Goal: Task Accomplishment & Management: Manage account settings

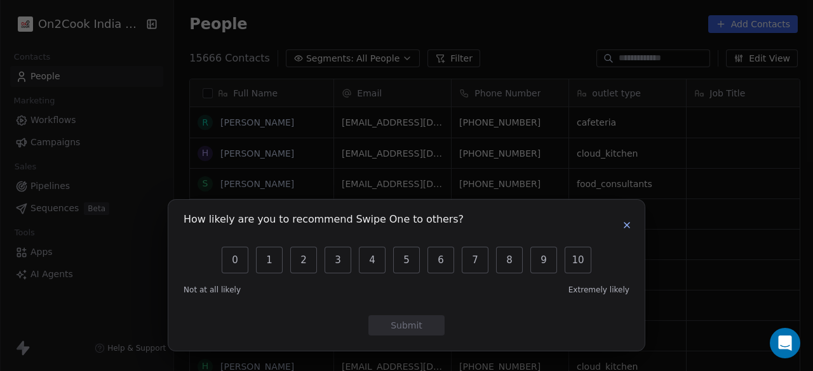
scroll to position [317, 631]
click at [628, 229] on icon "button" at bounding box center [626, 225] width 10 height 10
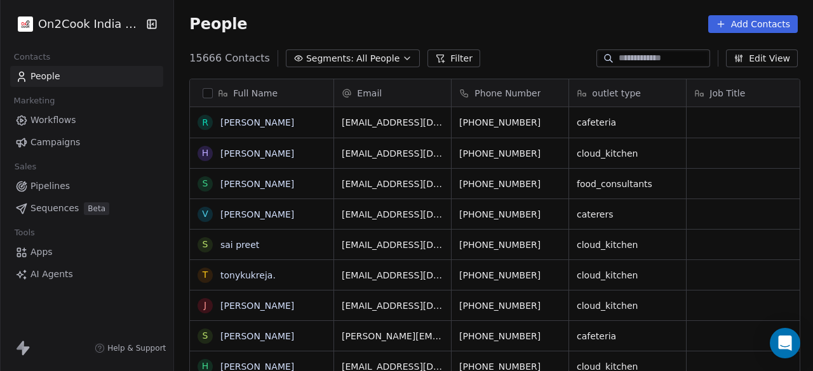
click at [340, 21] on div "People Add Contacts" at bounding box center [493, 24] width 608 height 18
click at [356, 61] on span "All People" at bounding box center [377, 58] width 43 height 13
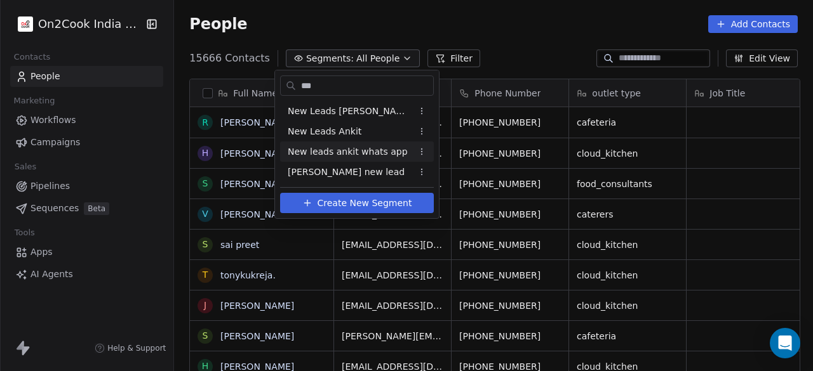
type input "***"
click at [333, 147] on span "New leads ankit whats app" at bounding box center [348, 151] width 120 height 13
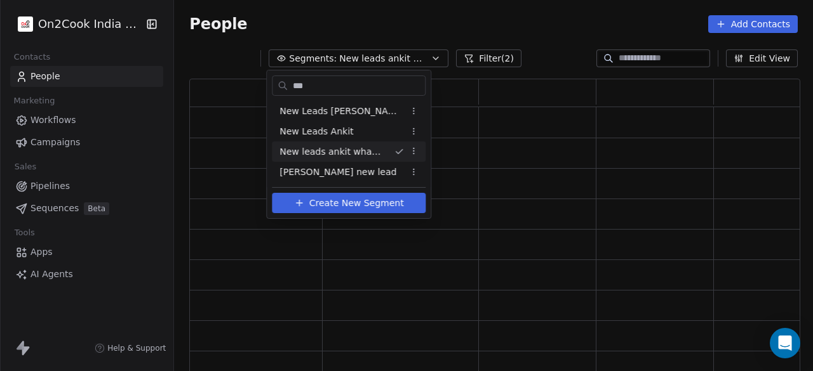
scroll to position [286, 601]
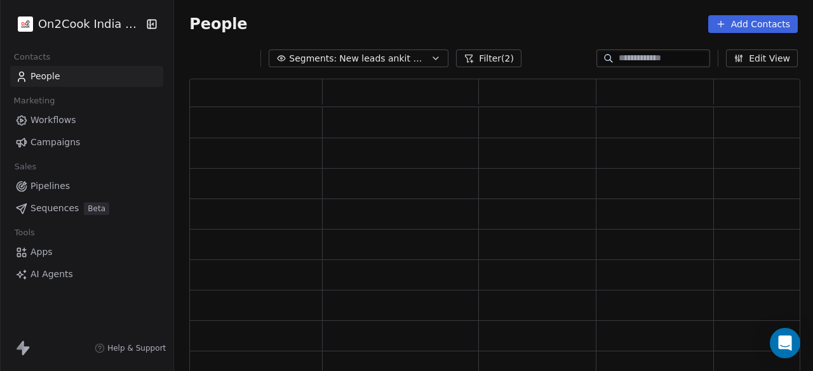
click at [534, 25] on div "People Add Contacts" at bounding box center [493, 24] width 608 height 18
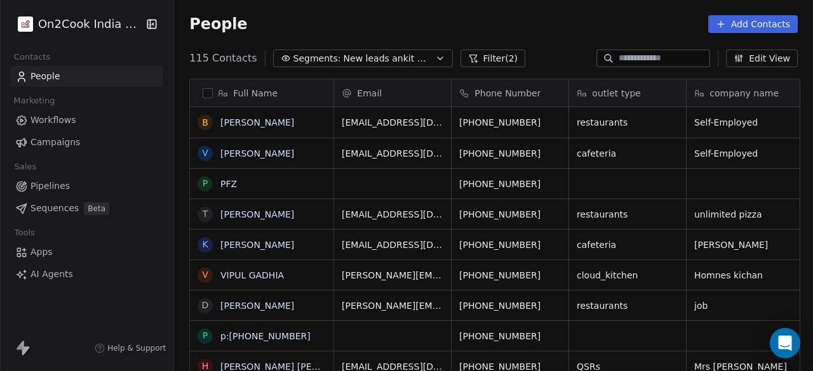
scroll to position [317, 631]
click at [263, 30] on div "People Add Contacts" at bounding box center [493, 24] width 608 height 18
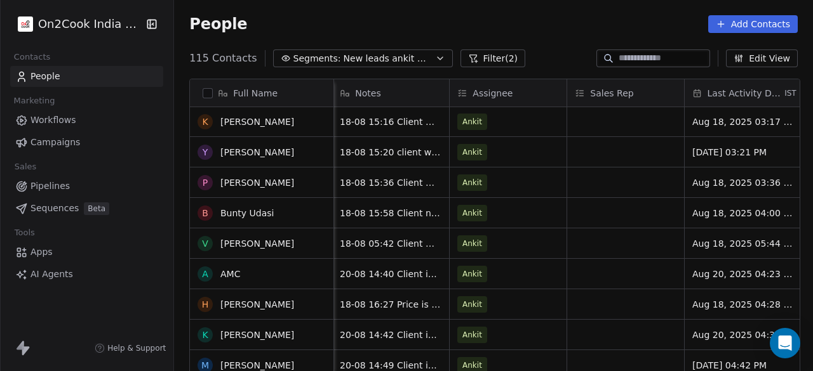
scroll to position [1460, 0]
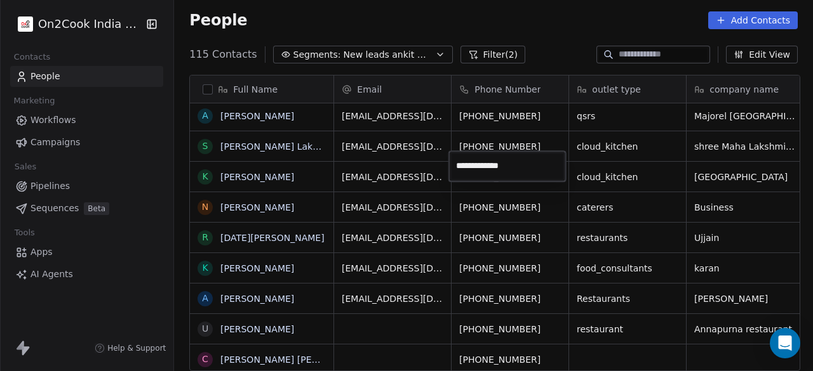
click at [329, 17] on html "On2Cook India Pvt. Ltd. Contacts People Marketing Workflows Campaigns Sales Pip…" at bounding box center [406, 185] width 813 height 371
click at [335, 16] on div "People Add Contacts" at bounding box center [493, 20] width 608 height 18
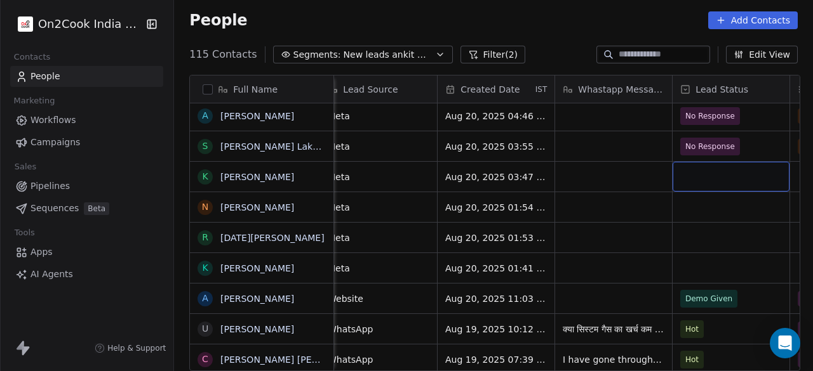
scroll to position [10, 719]
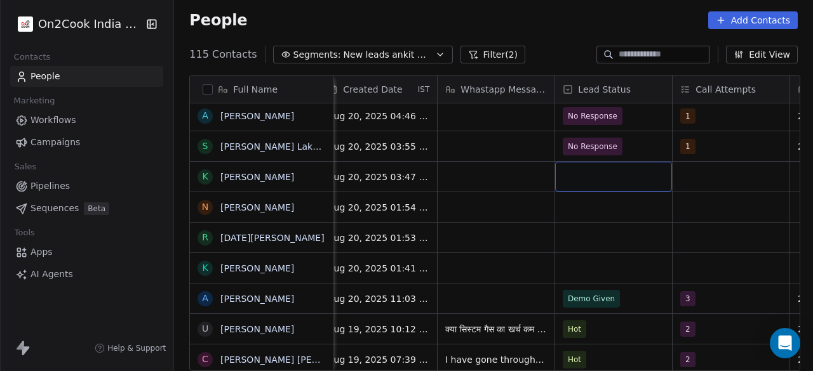
click at [581, 166] on div "grid" at bounding box center [613, 177] width 117 height 30
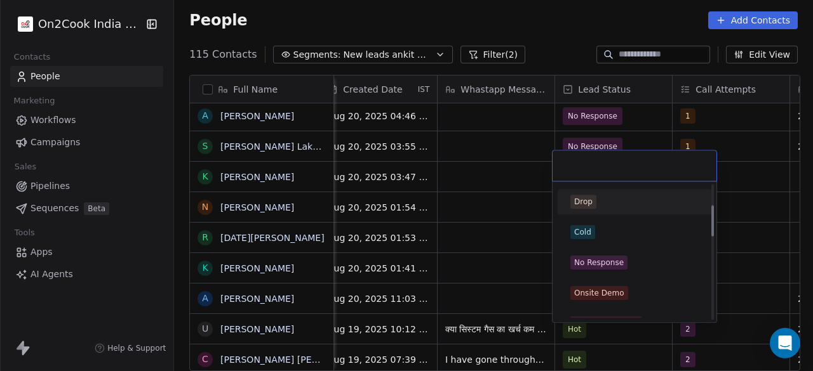
scroll to position [127, 0]
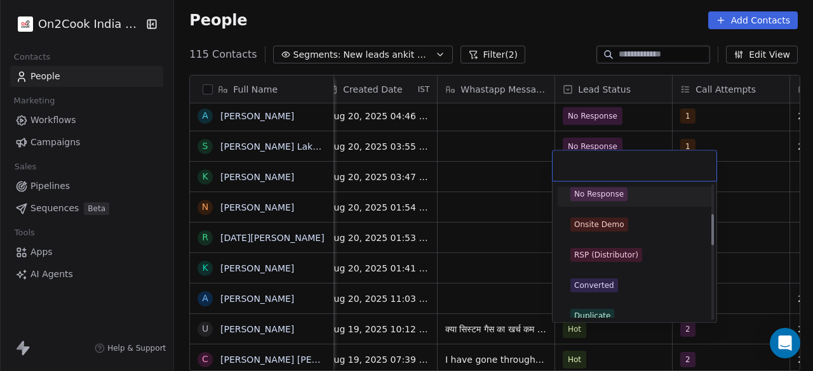
click at [622, 196] on span "No Response" at bounding box center [598, 194] width 57 height 14
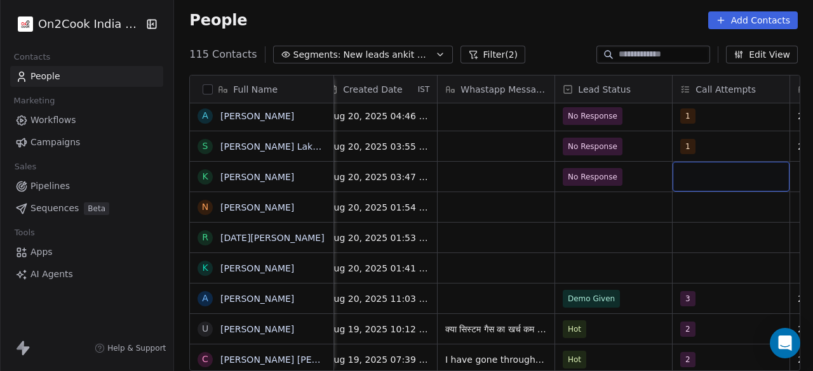
click at [716, 168] on div "grid" at bounding box center [730, 177] width 117 height 30
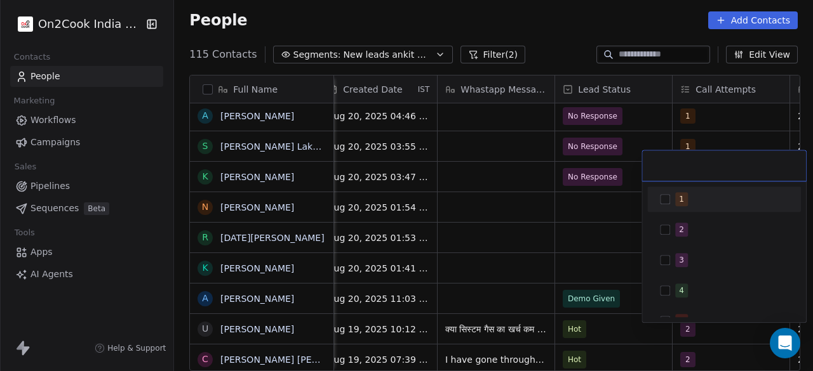
click at [691, 194] on div "1" at bounding box center [731, 199] width 113 height 14
click at [597, 198] on html "On2Cook India Pvt. Ltd. Contacts People Marketing Workflows Campaigns Sales Pip…" at bounding box center [406, 185] width 813 height 371
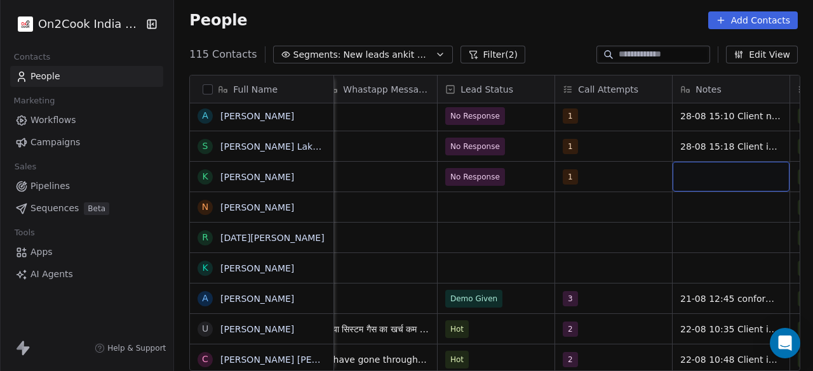
scroll to position [10, 953]
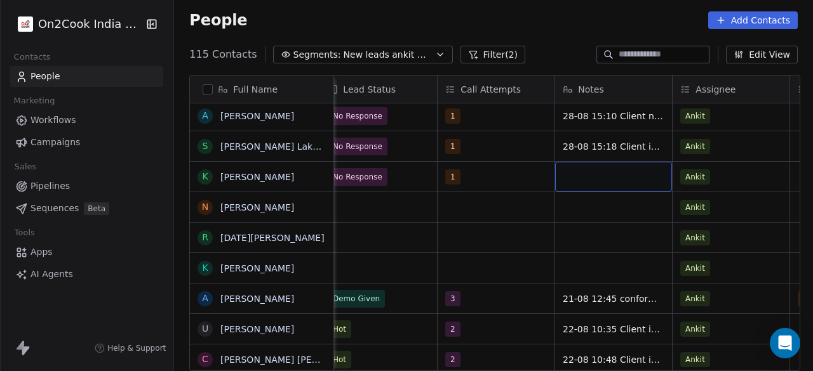
click at [609, 168] on div "grid" at bounding box center [613, 177] width 117 height 30
type textarea "**********"
click at [492, 191] on html "On2Cook India Pvt. Ltd. Contacts People Marketing Workflows Campaigns Sales Pip…" at bounding box center [406, 185] width 813 height 371
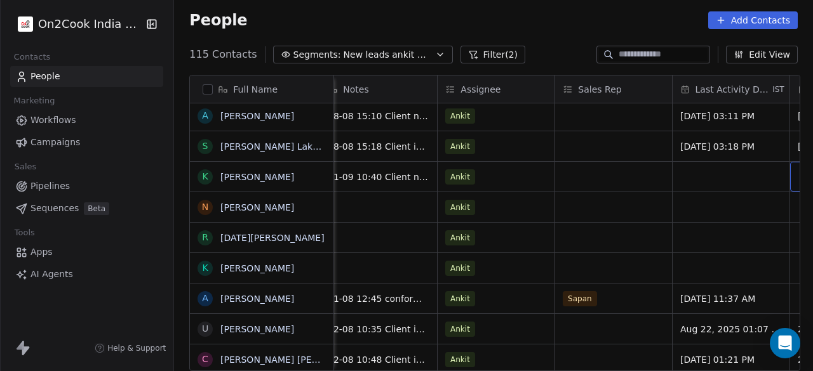
scroll to position [10, 1306]
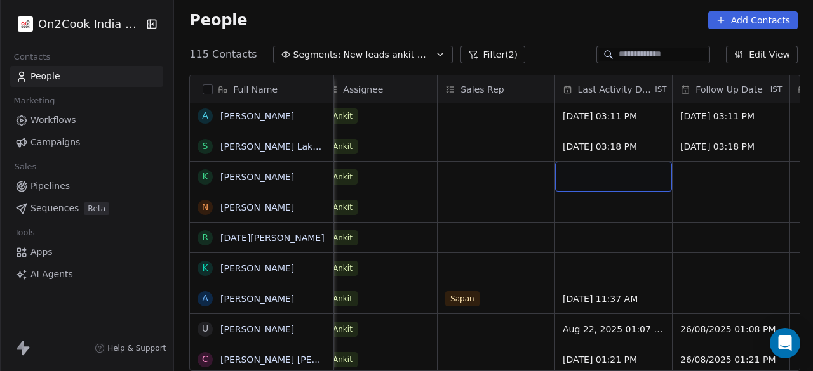
click at [646, 162] on div "grid" at bounding box center [613, 177] width 117 height 30
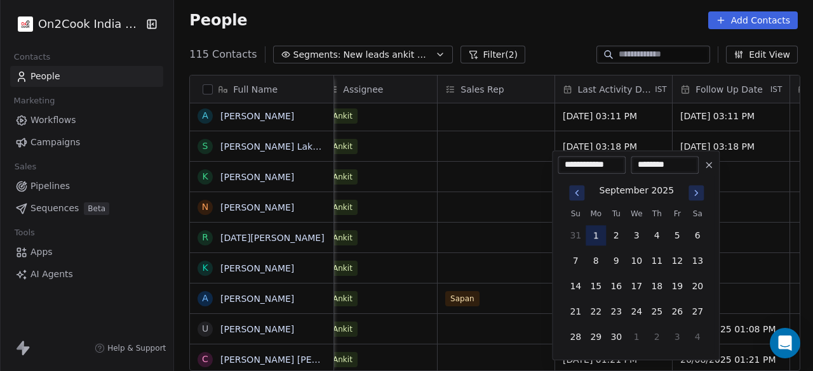
click at [594, 237] on button "1" at bounding box center [595, 235] width 20 height 20
click at [484, 154] on html "On2Cook India Pvt. Ltd. Contacts People Marketing Workflows Campaigns Sales Pip…" at bounding box center [406, 185] width 813 height 371
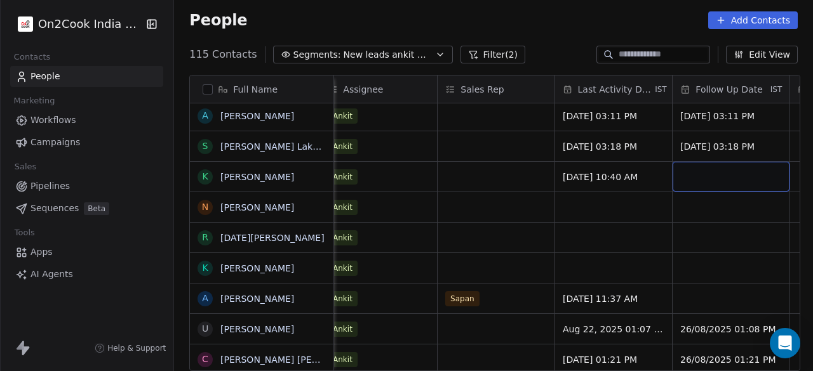
click at [729, 168] on div "grid" at bounding box center [730, 177] width 117 height 30
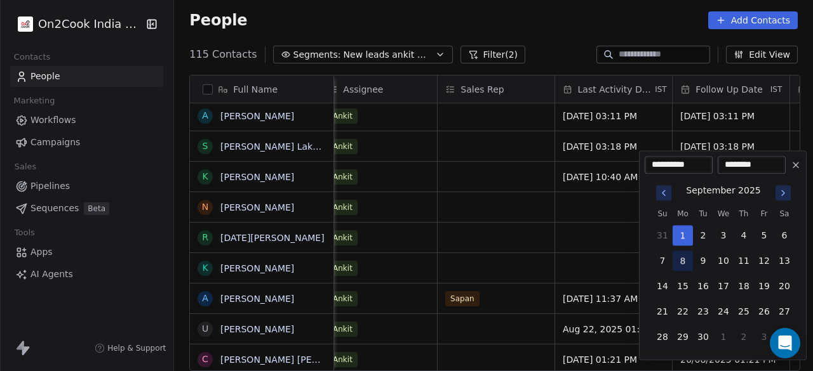
click at [686, 264] on button "8" at bounding box center [682, 261] width 20 height 20
type input "**********"
click at [502, 169] on html "On2Cook India Pvt. Ltd. Contacts People Marketing Workflows Campaigns Sales Pip…" at bounding box center [406, 185] width 813 height 371
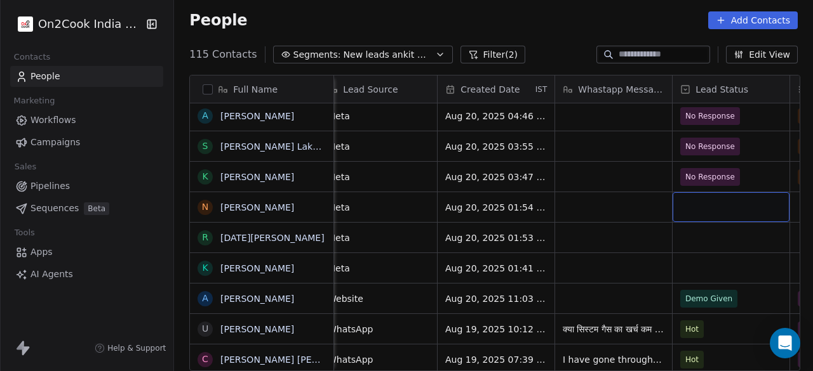
scroll to position [10, 719]
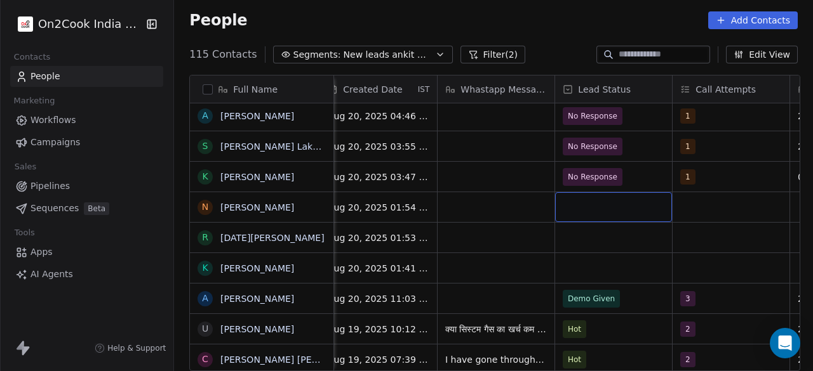
click at [632, 198] on div "grid" at bounding box center [613, 207] width 117 height 30
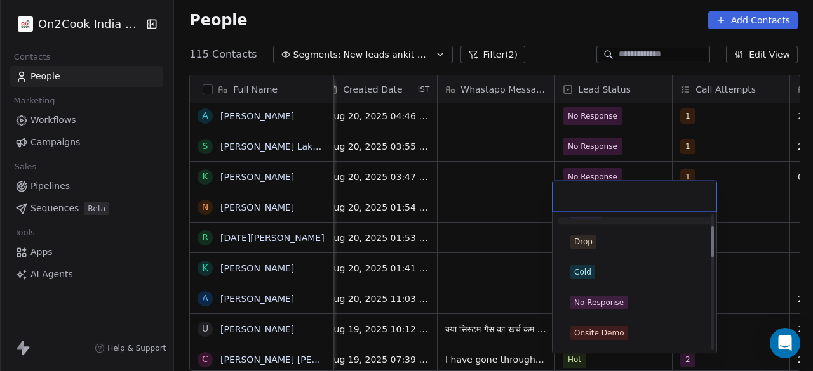
scroll to position [63, 0]
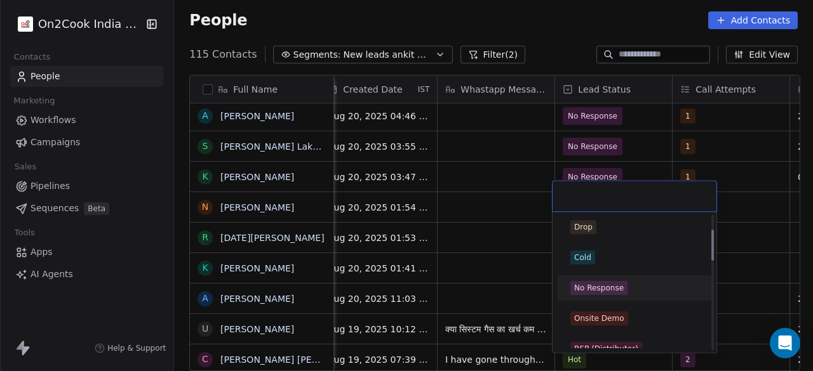
click at [617, 281] on span "No Response" at bounding box center [598, 288] width 57 height 14
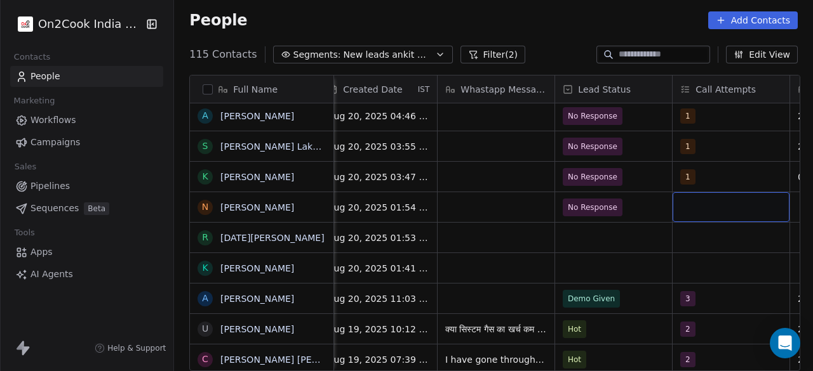
click at [724, 204] on div "grid" at bounding box center [730, 207] width 117 height 30
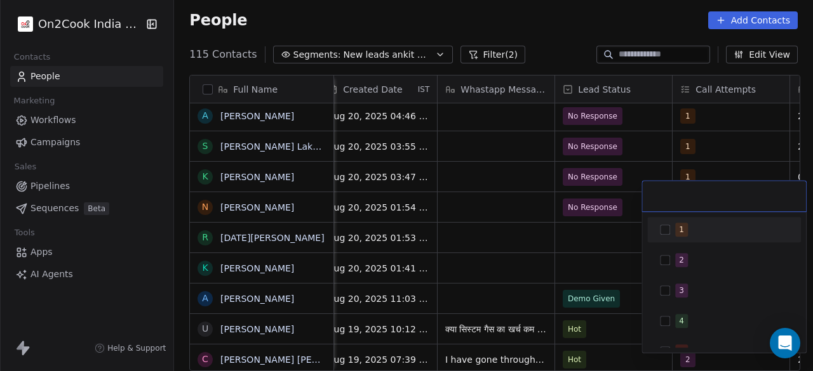
click at [668, 230] on button "Suggestions" at bounding box center [665, 230] width 10 height 10
click at [607, 220] on html "On2Cook India Pvt. Ltd. Contacts People Marketing Workflows Campaigns Sales Pip…" at bounding box center [406, 185] width 813 height 371
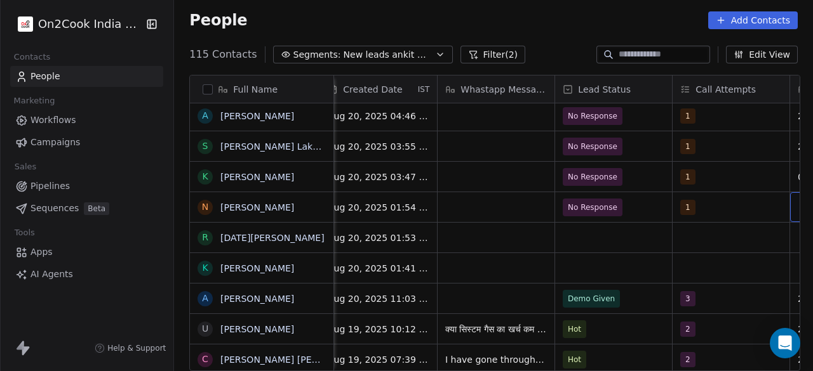
scroll to position [10, 836]
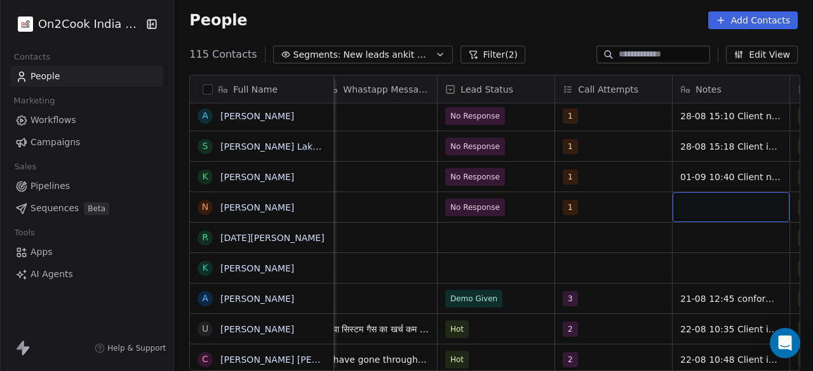
click at [698, 197] on div "grid" at bounding box center [730, 207] width 117 height 30
type textarea "*****"
click at [634, 199] on html "On2Cook India Pvt. Ltd. Contacts People Marketing Workflows Campaigns Sales Pip…" at bounding box center [406, 185] width 813 height 371
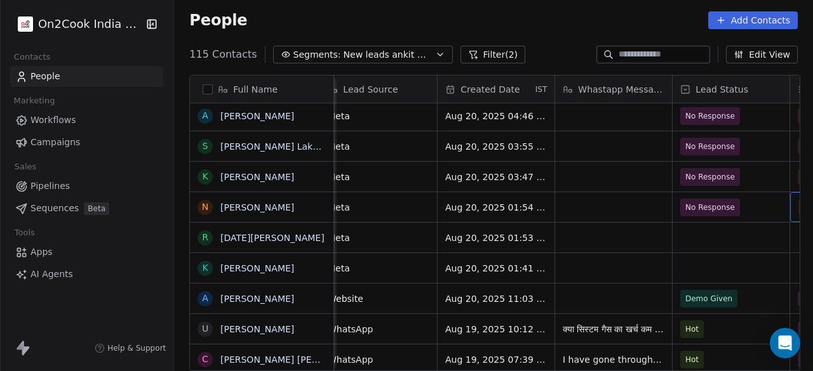
scroll to position [10, 719]
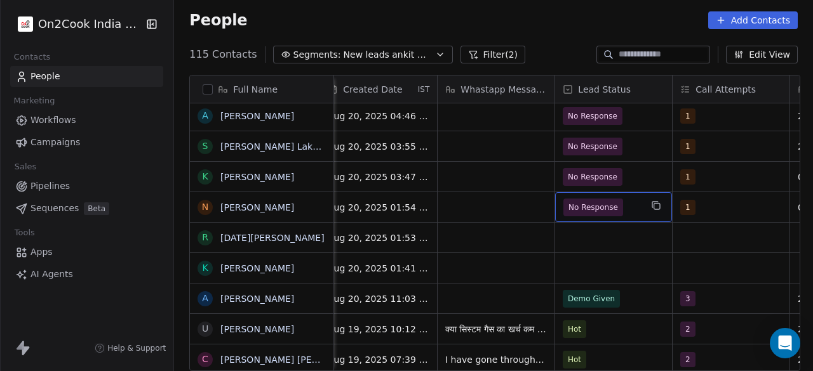
click at [620, 199] on span "No Response" at bounding box center [601, 208] width 77 height 18
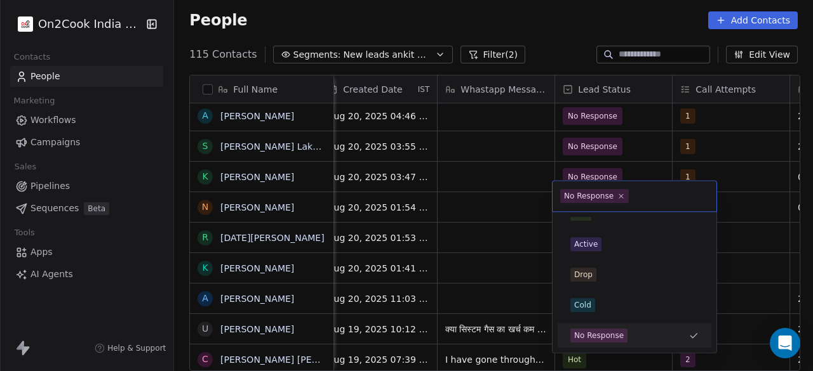
scroll to position [0, 0]
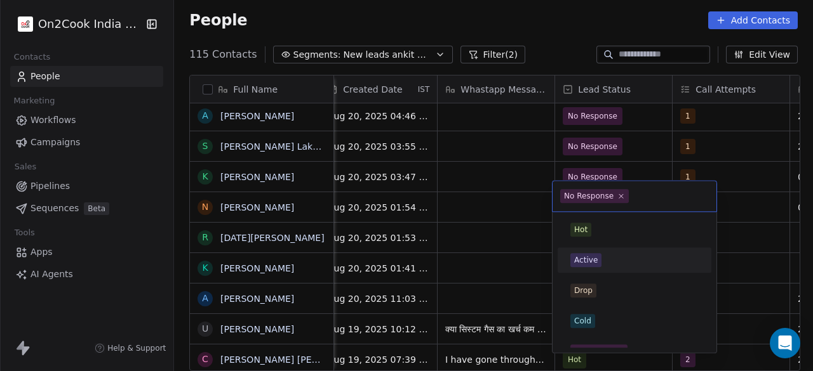
click at [602, 260] on div "Active" at bounding box center [634, 260] width 128 height 14
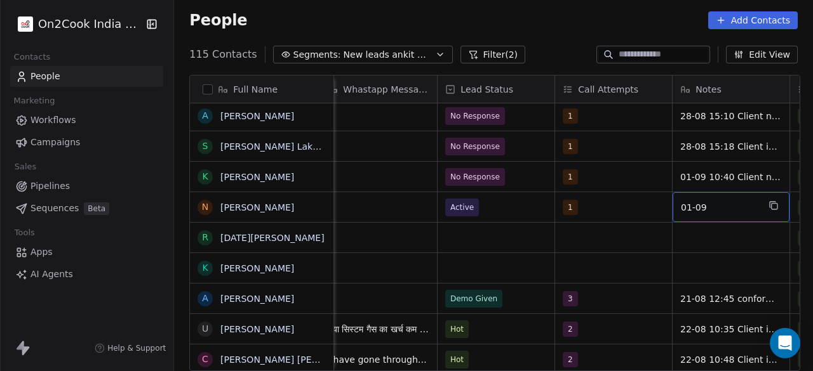
scroll to position [10, 953]
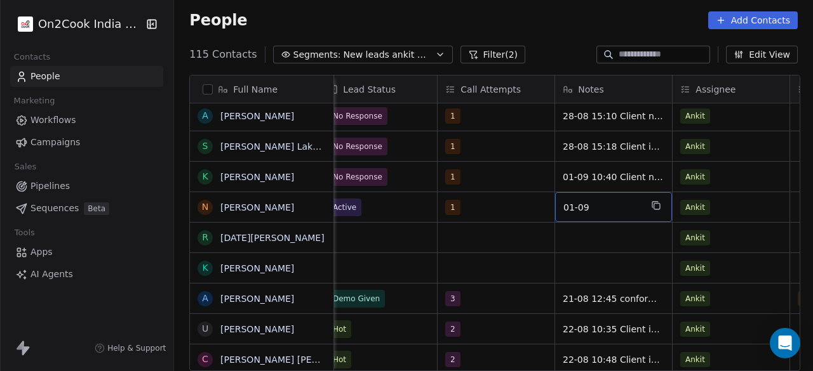
click at [636, 201] on span "01-09" at bounding box center [601, 207] width 77 height 13
click at [620, 192] on textarea "*****" at bounding box center [611, 201] width 116 height 39
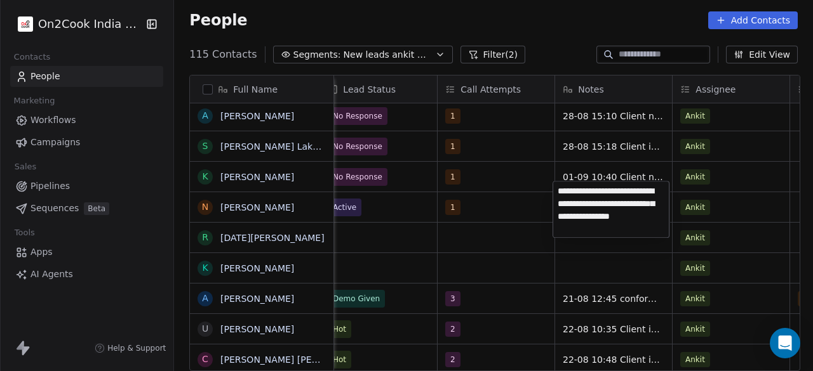
type textarea "**********"
click at [541, 201] on html "On2Cook India Pvt. Ltd. Contacts People Marketing Workflows Campaigns Sales Pip…" at bounding box center [406, 185] width 813 height 371
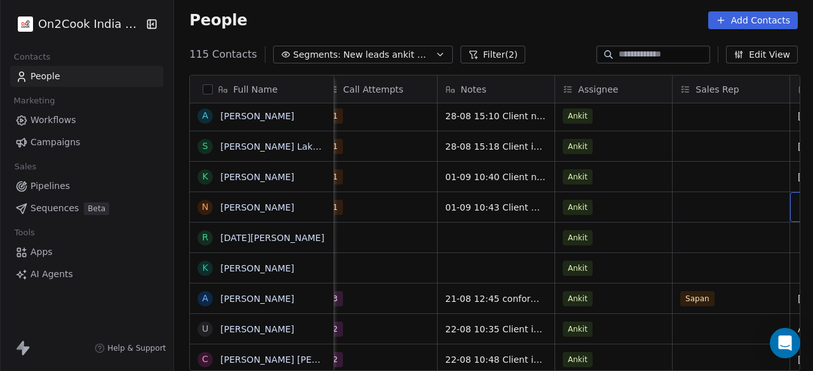
scroll to position [10, 1188]
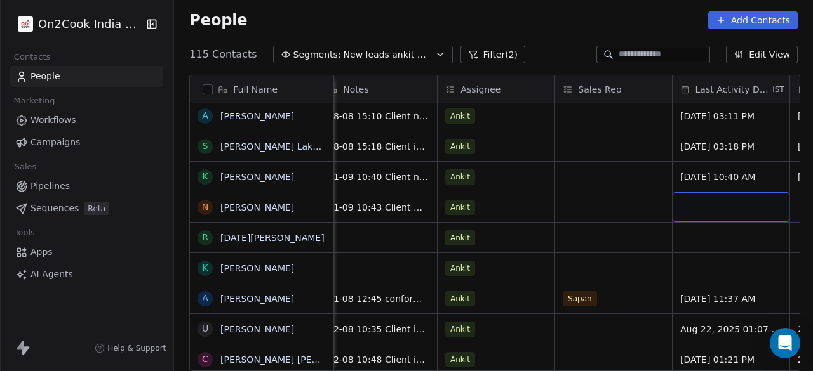
click at [689, 201] on div "grid" at bounding box center [730, 207] width 117 height 30
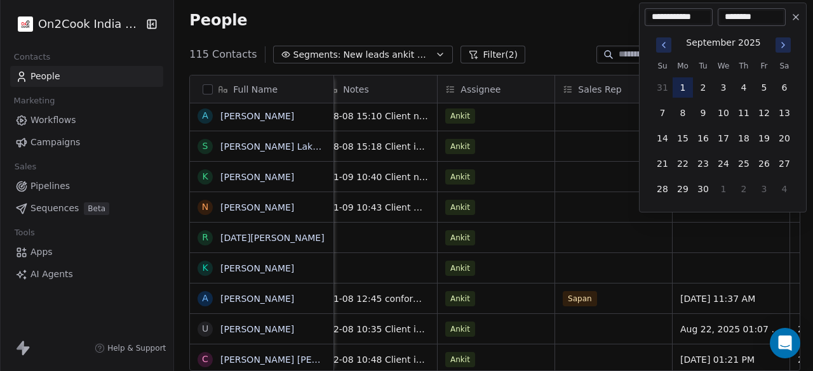
click at [686, 90] on button "1" at bounding box center [682, 87] width 20 height 20
click at [623, 190] on html "On2Cook India Pvt. Ltd. Contacts People Marketing Workflows Campaigns Sales Pip…" at bounding box center [406, 185] width 813 height 371
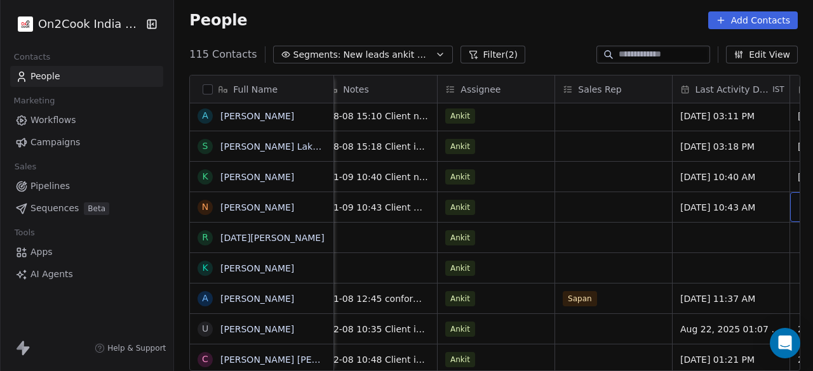
scroll to position [10, 1306]
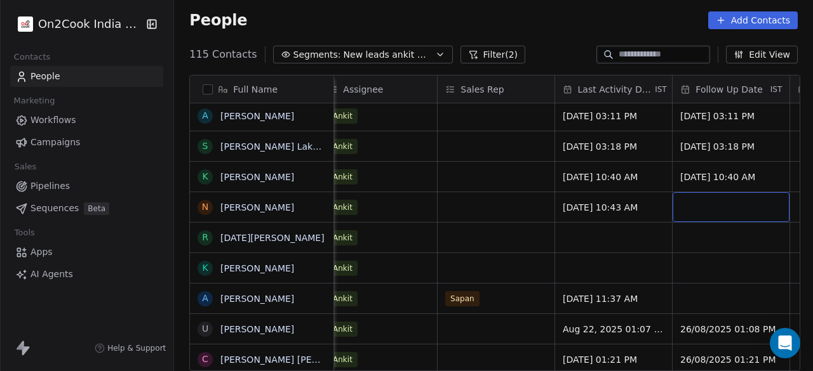
click at [684, 200] on div "grid" at bounding box center [730, 207] width 117 height 30
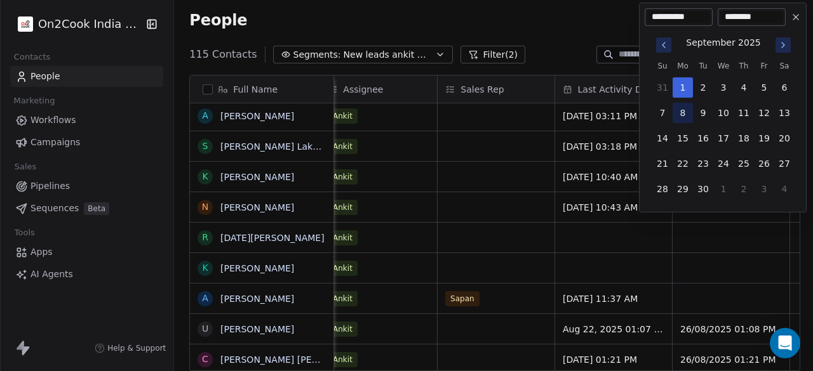
click at [681, 114] on button "8" at bounding box center [682, 113] width 20 height 20
type input "**********"
click at [627, 222] on html "On2Cook India Pvt. Ltd. Contacts People Marketing Workflows Campaigns Sales Pip…" at bounding box center [406, 185] width 813 height 371
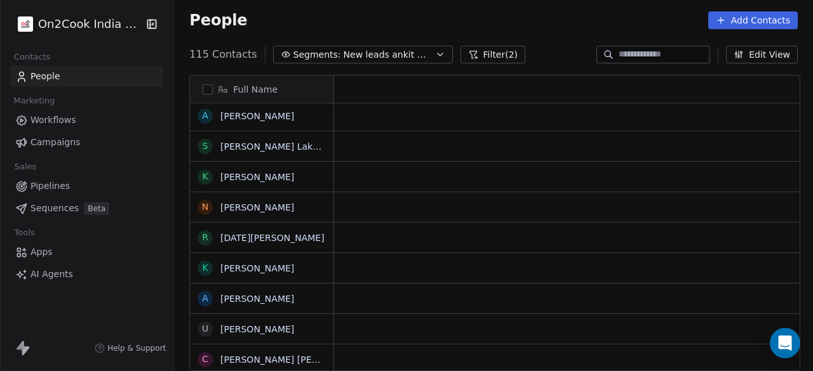
scroll to position [10, 0]
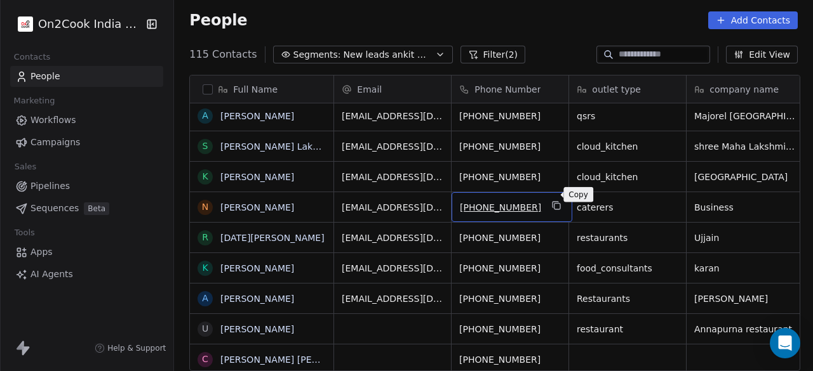
click at [552, 201] on icon "grid" at bounding box center [557, 206] width 10 height 10
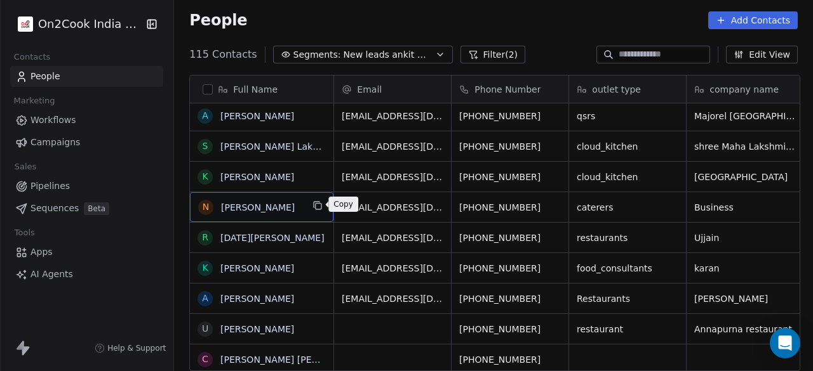
click at [315, 205] on icon "grid" at bounding box center [317, 206] width 10 height 10
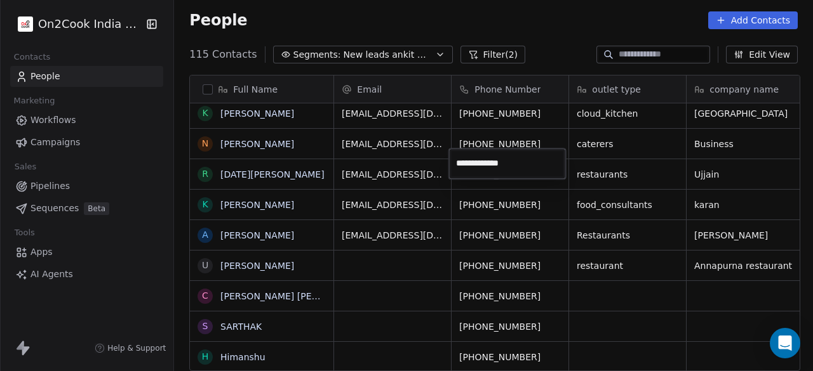
click at [646, 175] on html "On2Cook India Pvt. Ltd. Contacts People Marketing Workflows Campaigns Sales Pip…" at bounding box center [406, 185] width 813 height 371
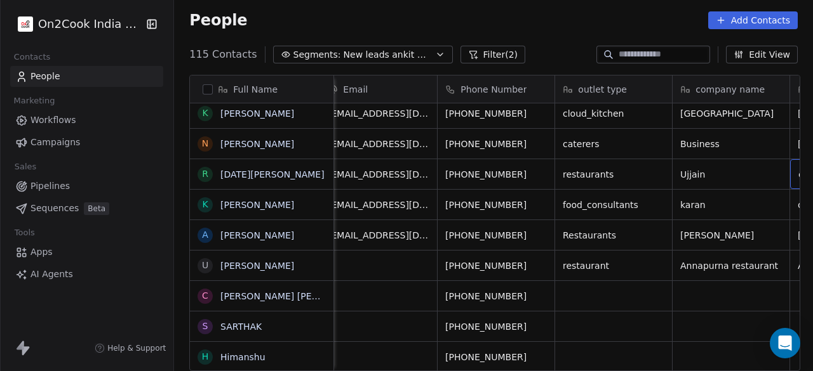
scroll to position [10, 131]
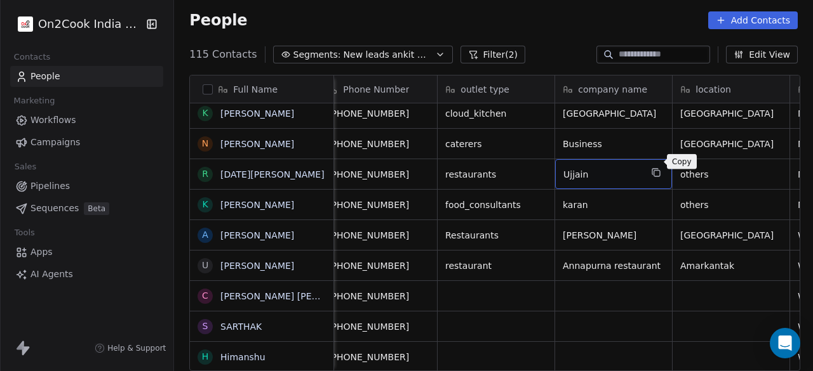
click at [654, 169] on icon "grid" at bounding box center [655, 172] width 6 height 6
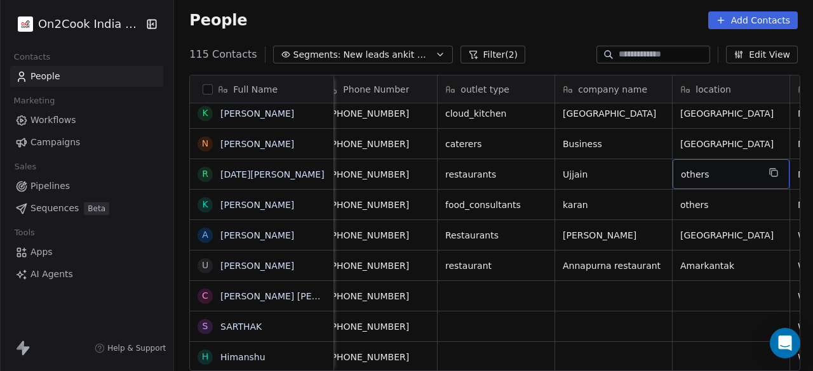
click at [739, 168] on span "others" at bounding box center [718, 174] width 77 height 13
click at [734, 168] on span "others" at bounding box center [718, 174] width 77 height 13
type textarea "******"
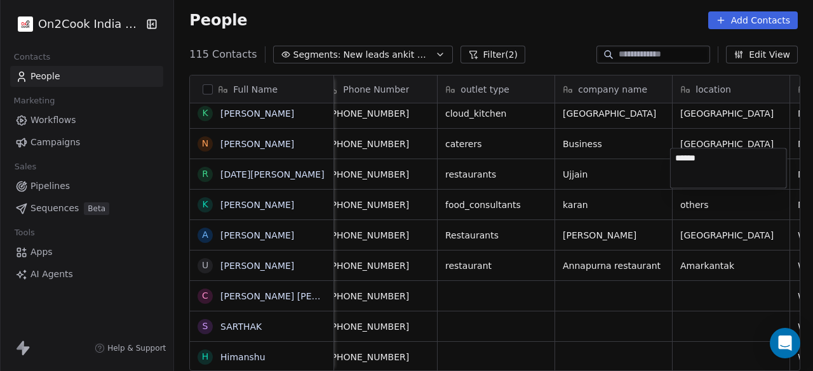
click at [623, 173] on html "On2Cook India Pvt. Ltd. Contacts People Marketing Workflows Campaigns Sales Pip…" at bounding box center [406, 185] width 813 height 371
click at [628, 168] on span "Ujjain" at bounding box center [601, 174] width 77 height 13
click at [712, 173] on html "On2Cook India Pvt. Ltd. Contacts People Marketing Workflows Campaigns Sales Pip…" at bounding box center [406, 185] width 813 height 371
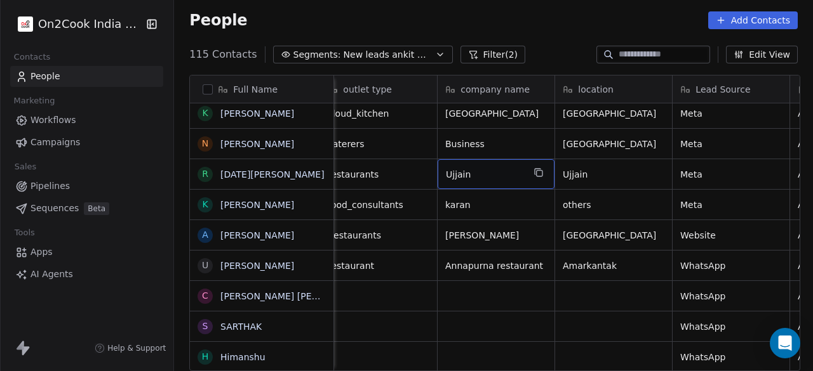
click at [484, 168] on span "Ujjain" at bounding box center [484, 174] width 77 height 13
click at [455, 170] on textarea "**********" at bounding box center [493, 168] width 116 height 39
click at [476, 161] on textarea "**********" at bounding box center [493, 168] width 116 height 39
type textarea "**********"
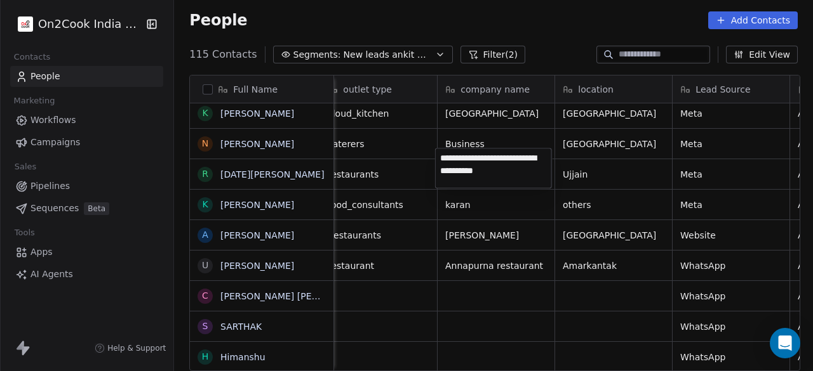
click at [624, 168] on html "On2Cook India Pvt. Ltd. Contacts People Marketing Workflows Campaigns Sales Pip…" at bounding box center [406, 185] width 813 height 371
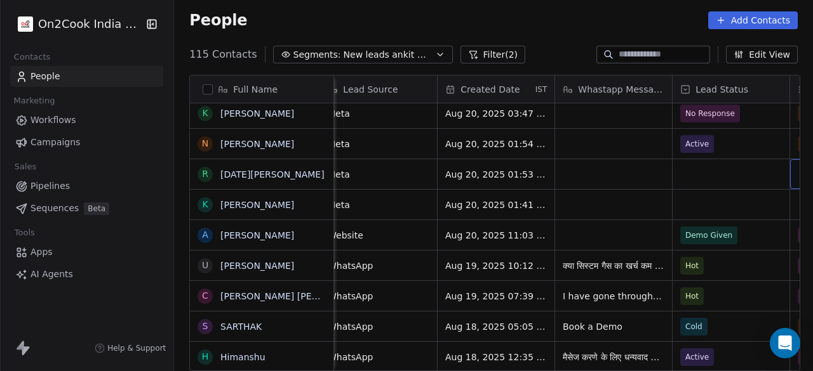
scroll to position [10, 719]
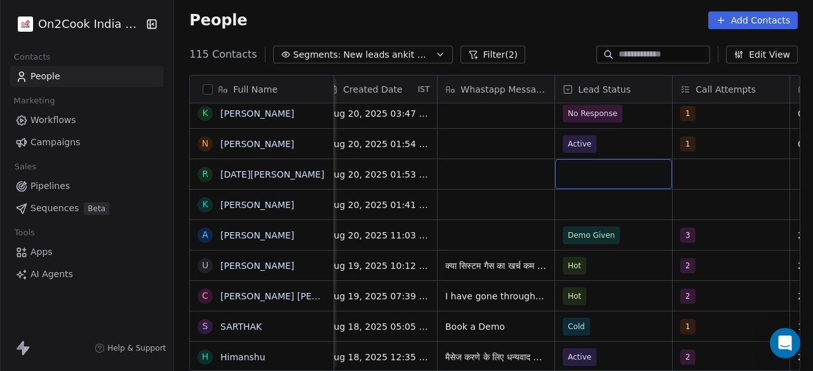
click at [608, 162] on div "grid" at bounding box center [613, 174] width 117 height 30
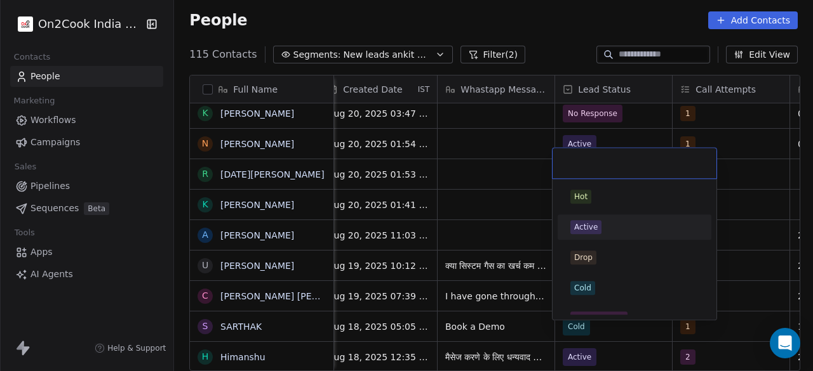
click at [625, 221] on div "Active" at bounding box center [634, 227] width 128 height 14
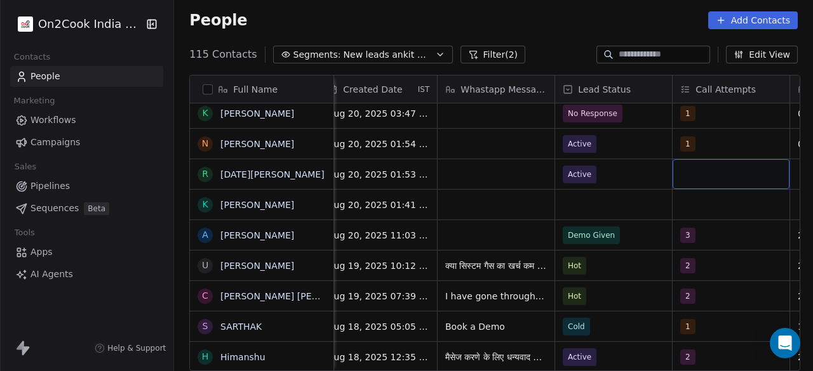
click at [700, 159] on div "grid" at bounding box center [730, 174] width 117 height 30
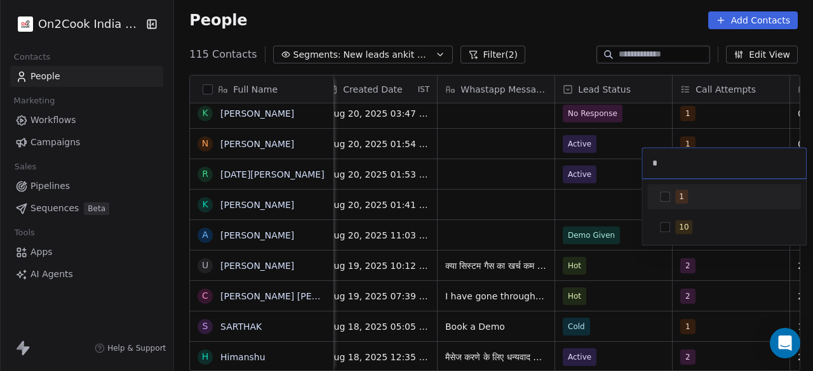
type input "*"
click at [668, 195] on button "Suggestions" at bounding box center [665, 197] width 10 height 10
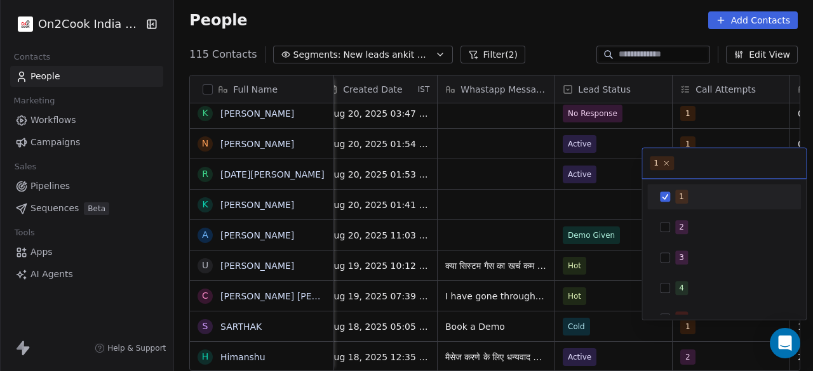
click at [602, 185] on html "On2Cook India Pvt. Ltd. Contacts People Marketing Workflows Campaigns Sales Pip…" at bounding box center [406, 185] width 813 height 371
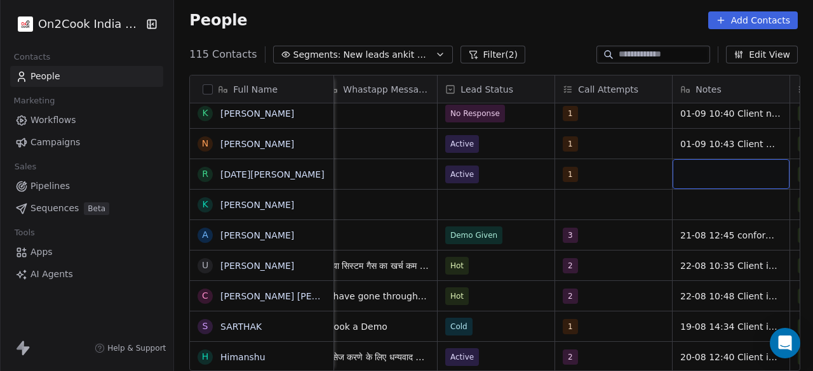
scroll to position [10, 953]
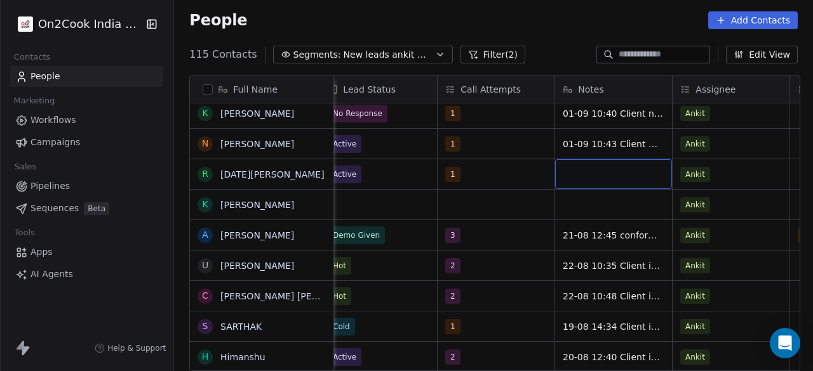
click at [608, 168] on div "grid" at bounding box center [613, 174] width 117 height 30
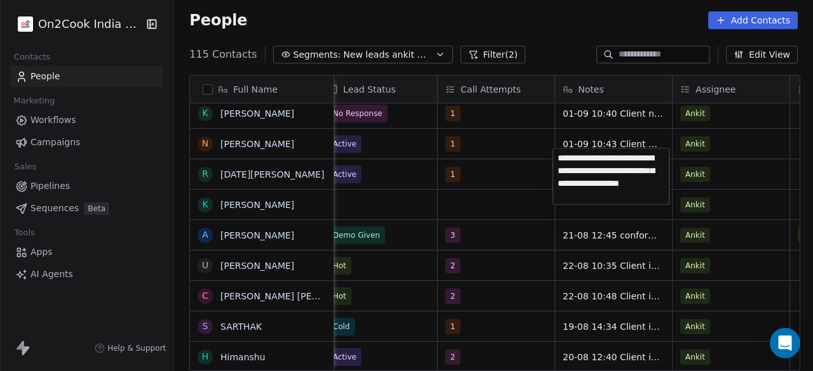
type textarea "**********"
click at [743, 170] on html "On2Cook India Pvt. Ltd. Contacts People Marketing Workflows Campaigns Sales Pip…" at bounding box center [406, 185] width 813 height 371
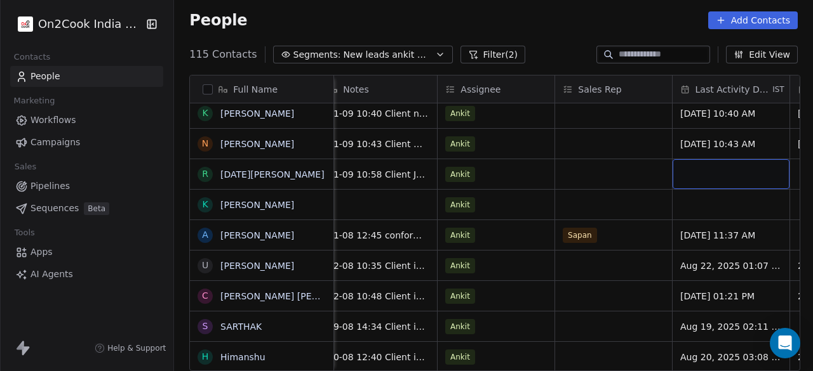
scroll to position [10, 1306]
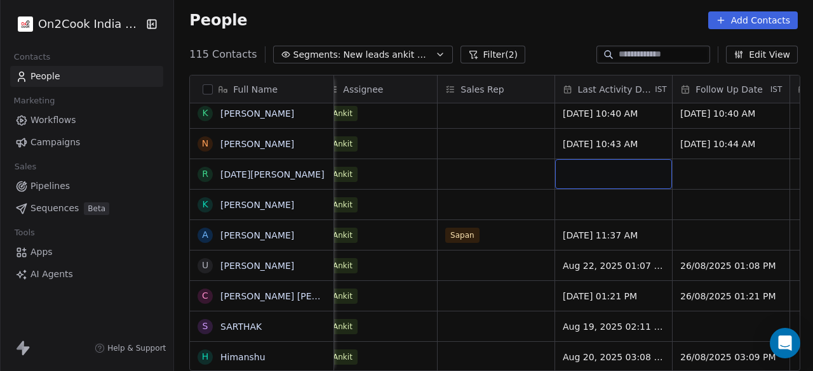
click at [609, 159] on div "grid" at bounding box center [613, 174] width 117 height 30
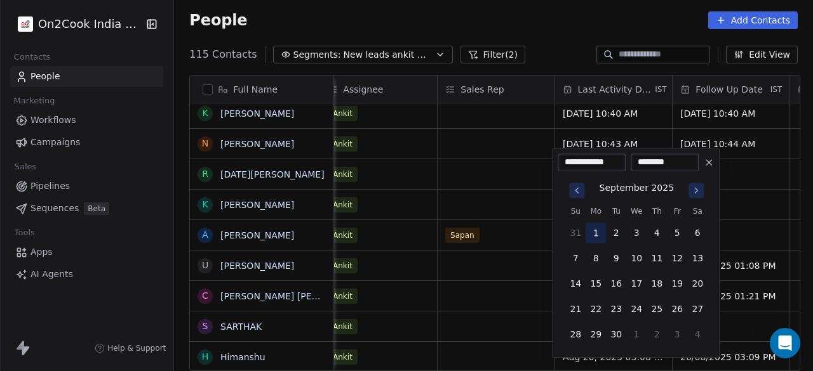
click at [597, 236] on button "1" at bounding box center [595, 233] width 20 height 20
click at [480, 169] on html "On2Cook India Pvt. Ltd. Contacts People Marketing Workflows Campaigns Sales Pip…" at bounding box center [406, 185] width 813 height 371
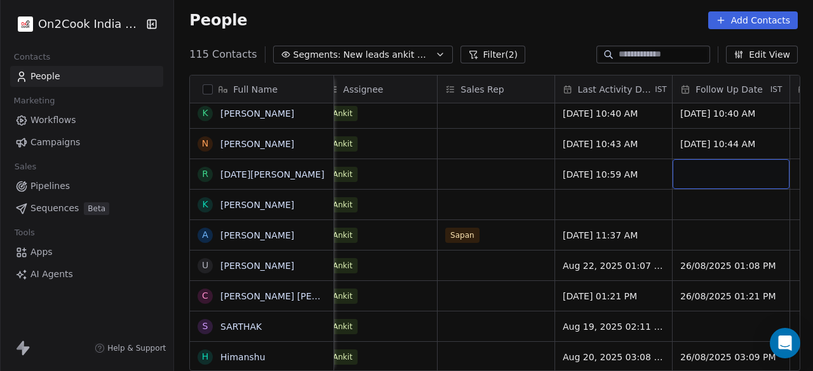
click at [731, 163] on div "grid" at bounding box center [730, 174] width 117 height 30
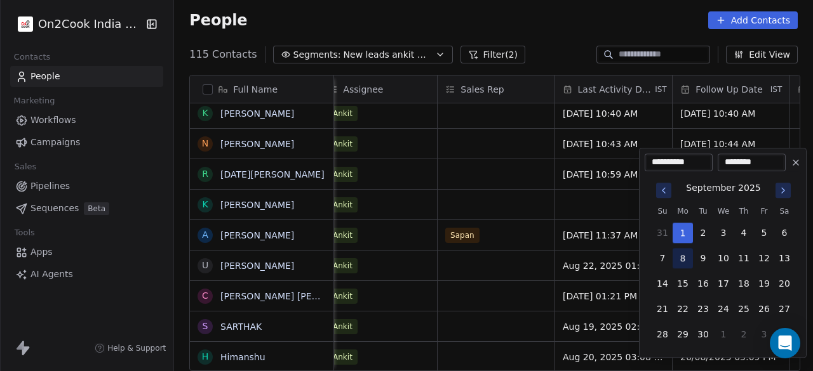
click at [682, 256] on button "8" at bounding box center [682, 258] width 20 height 20
type input "**********"
click at [603, 196] on html "On2Cook India Pvt. Ltd. Contacts People Marketing Workflows Campaigns Sales Pip…" at bounding box center [406, 185] width 813 height 371
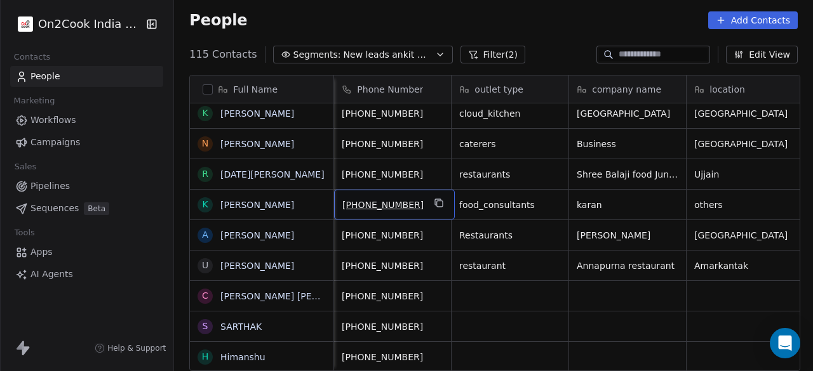
scroll to position [10, 0]
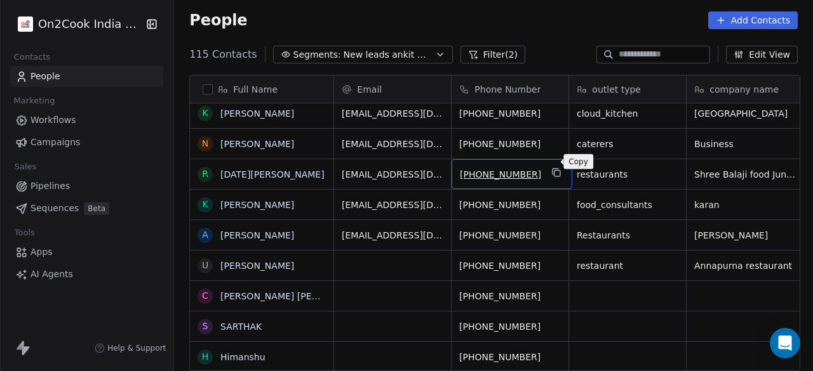
click at [552, 168] on icon "grid" at bounding box center [557, 173] width 10 height 10
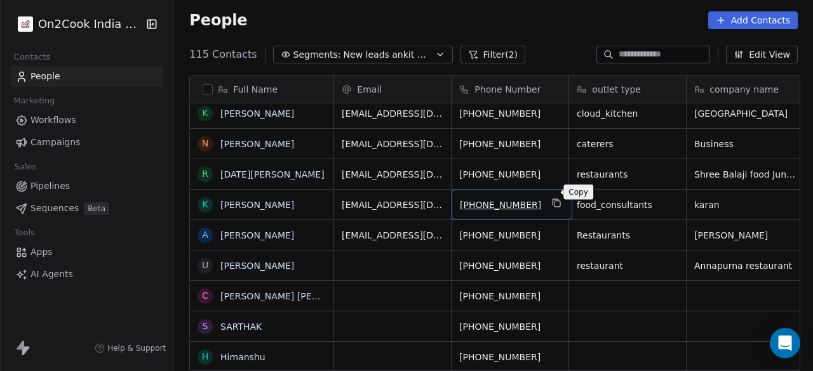
click at [554, 201] on icon "grid" at bounding box center [557, 204] width 6 height 6
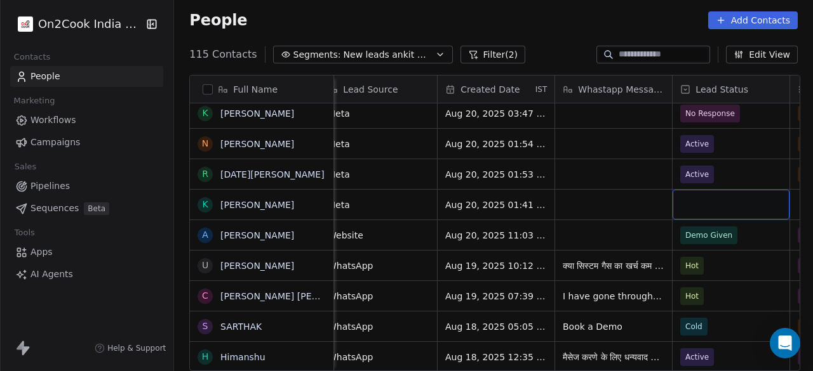
scroll to position [10, 719]
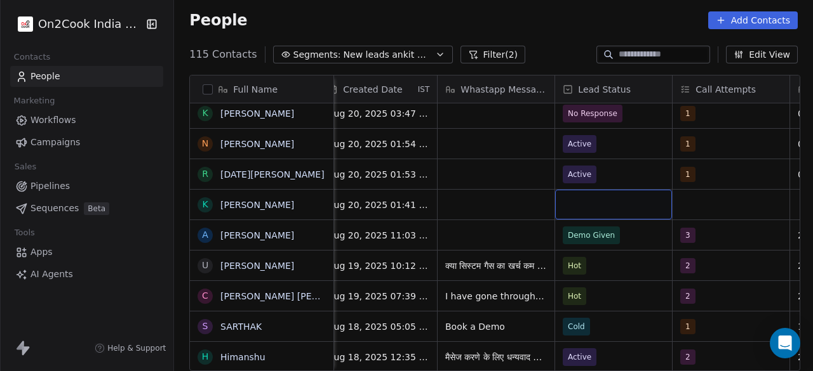
click at [621, 199] on div "grid" at bounding box center [613, 205] width 117 height 30
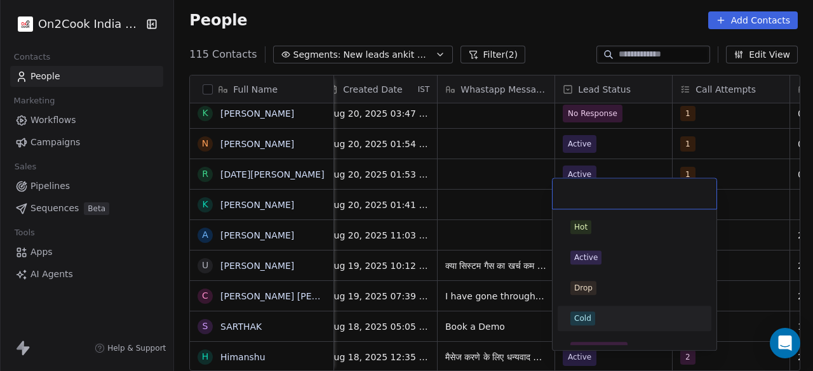
scroll to position [63, 0]
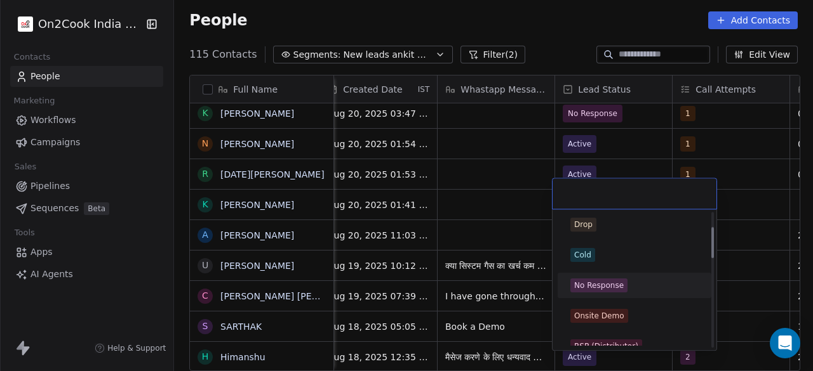
click at [607, 280] on div "No Response" at bounding box center [599, 285] width 50 height 11
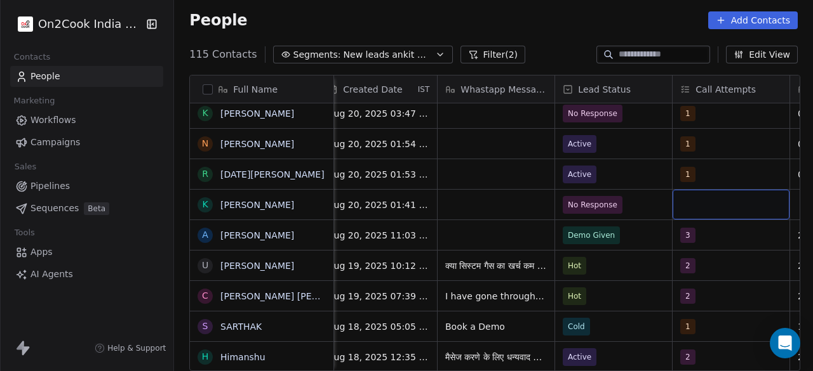
click at [693, 195] on div "grid" at bounding box center [730, 205] width 117 height 30
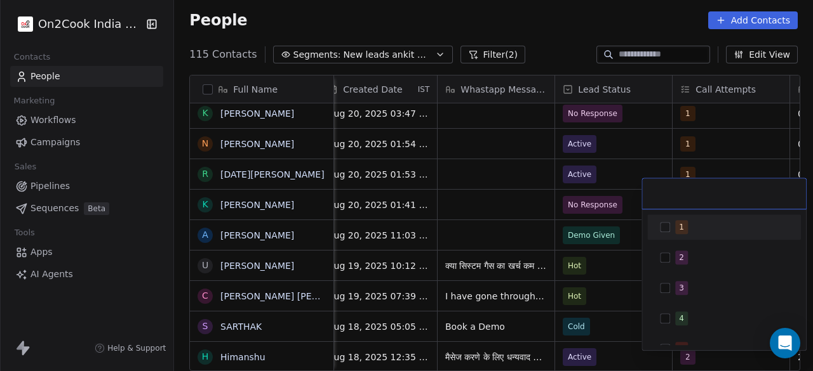
click at [668, 224] on button "Suggestions" at bounding box center [665, 227] width 10 height 10
click at [627, 189] on html "On2Cook India Pvt. Ltd. Contacts People Marketing Workflows Campaigns Sales Pip…" at bounding box center [406, 185] width 813 height 371
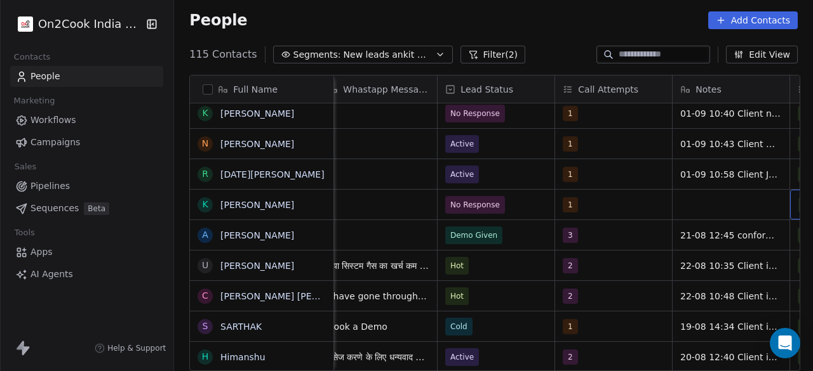
scroll to position [10, 953]
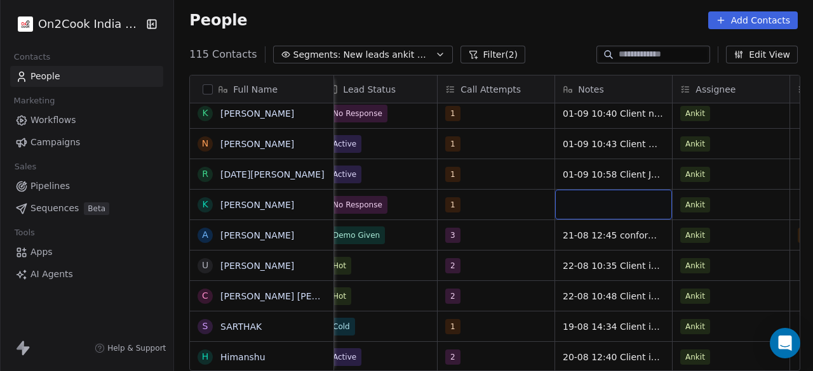
click at [609, 191] on div "grid" at bounding box center [613, 205] width 117 height 30
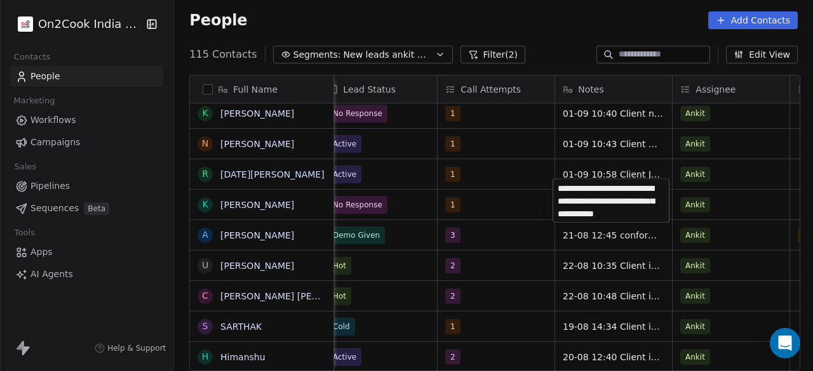
type textarea "**********"
click at [514, 200] on html "On2Cook India Pvt. Ltd. Contacts People Marketing Workflows Campaigns Sales Pip…" at bounding box center [406, 185] width 813 height 371
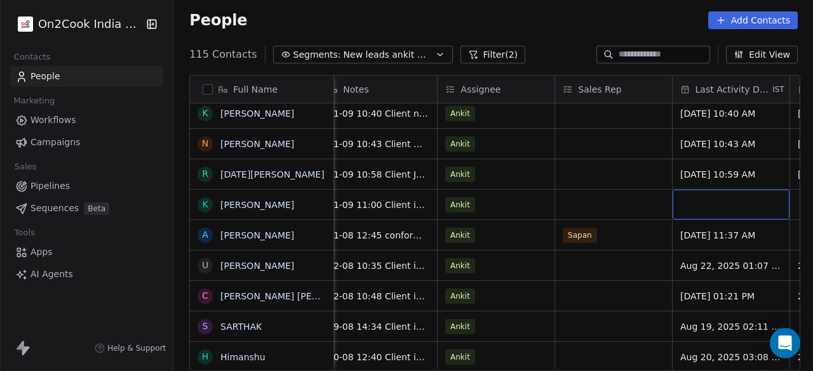
scroll to position [10, 1306]
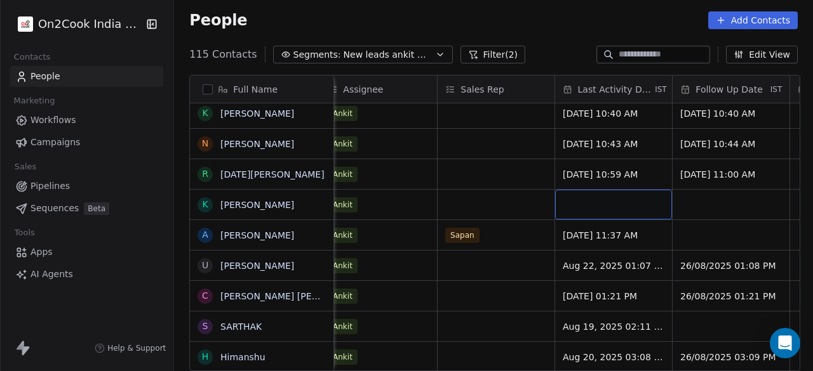
click at [574, 191] on div "grid" at bounding box center [613, 205] width 117 height 30
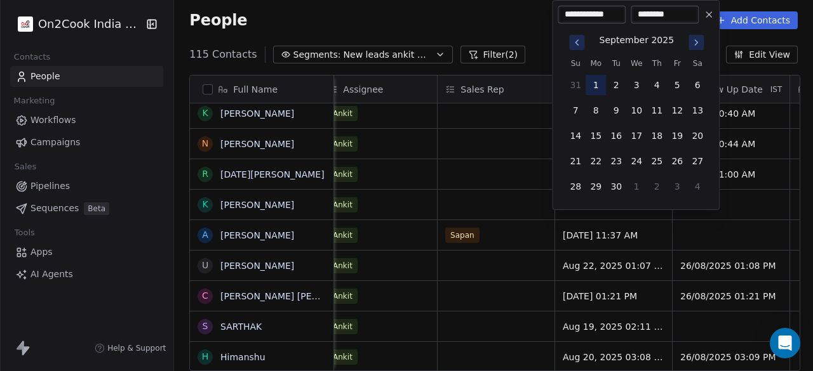
click at [594, 84] on button "1" at bounding box center [595, 85] width 20 height 20
click at [738, 199] on html "On2Cook India Pvt. Ltd. Contacts People Marketing Workflows Campaigns Sales Pip…" at bounding box center [406, 185] width 813 height 371
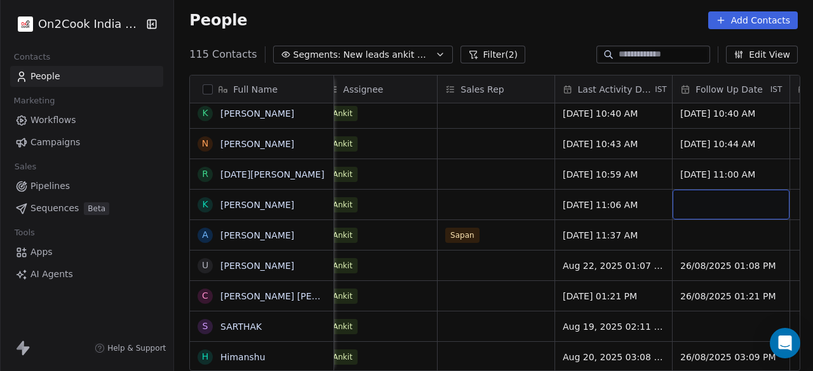
click at [729, 196] on div "grid" at bounding box center [730, 205] width 117 height 30
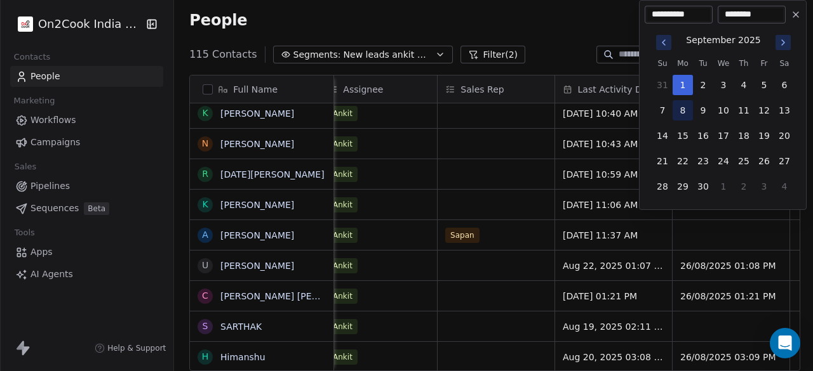
click at [683, 114] on button "8" at bounding box center [682, 110] width 20 height 20
type input "**********"
click at [530, 226] on html "On2Cook India Pvt. Ltd. Contacts People Marketing Workflows Campaigns Sales Pip…" at bounding box center [406, 185] width 813 height 371
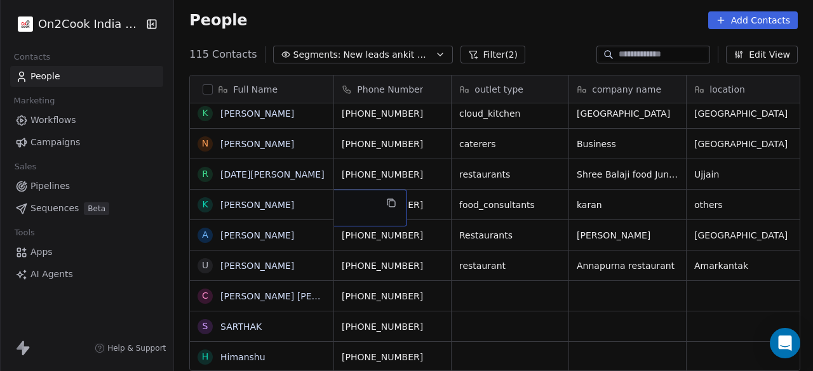
scroll to position [10, 0]
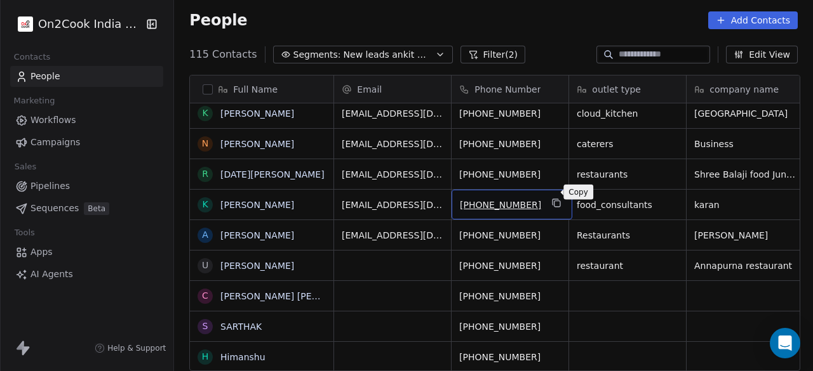
click at [554, 201] on icon "grid" at bounding box center [557, 204] width 6 height 6
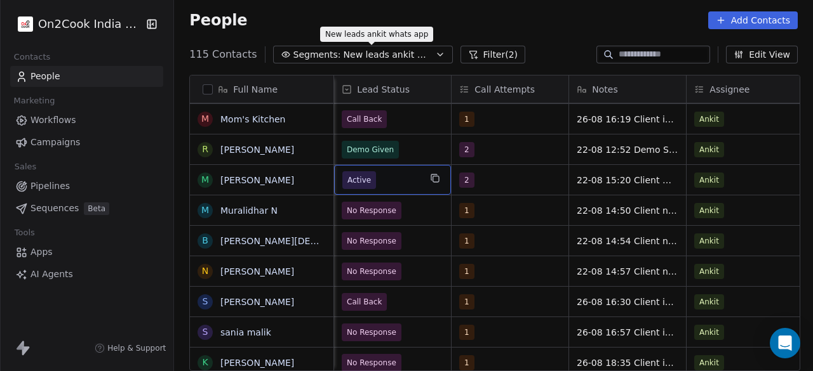
scroll to position [10, 822]
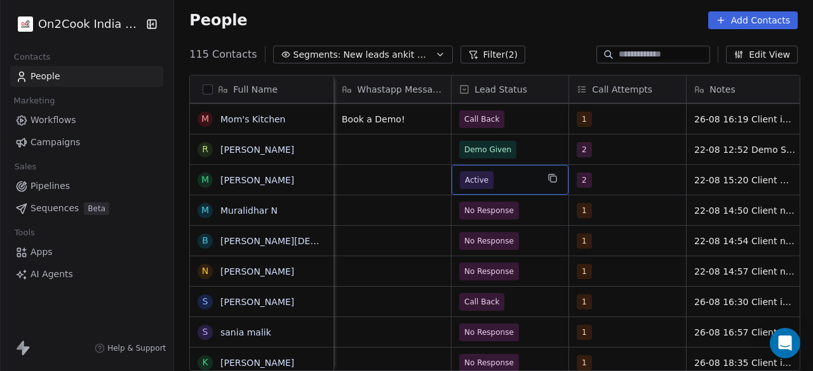
click at [508, 171] on span "Active" at bounding box center [498, 180] width 77 height 18
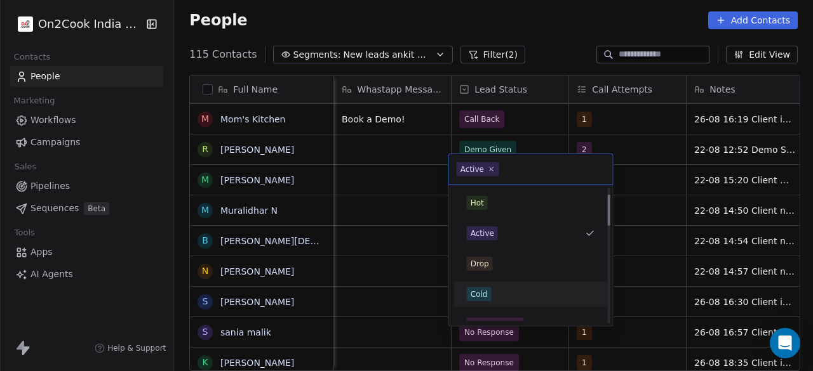
scroll to position [63, 0]
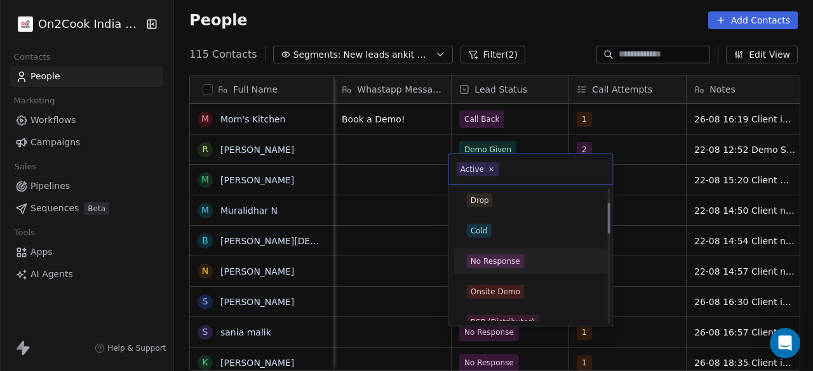
click at [504, 259] on div "No Response" at bounding box center [495, 261] width 50 height 11
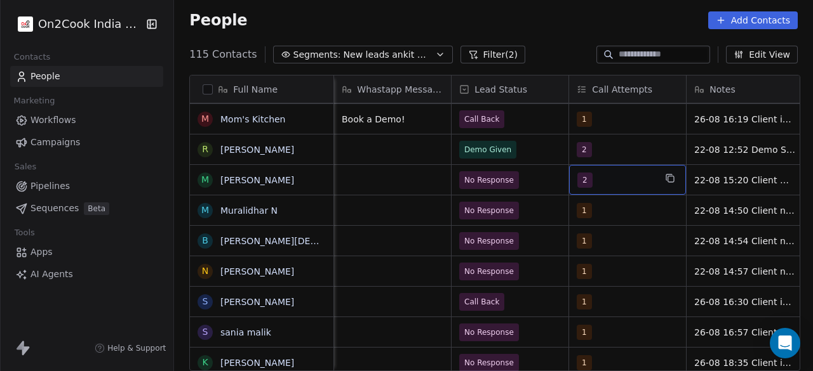
click at [601, 173] on div "2" at bounding box center [615, 180] width 77 height 15
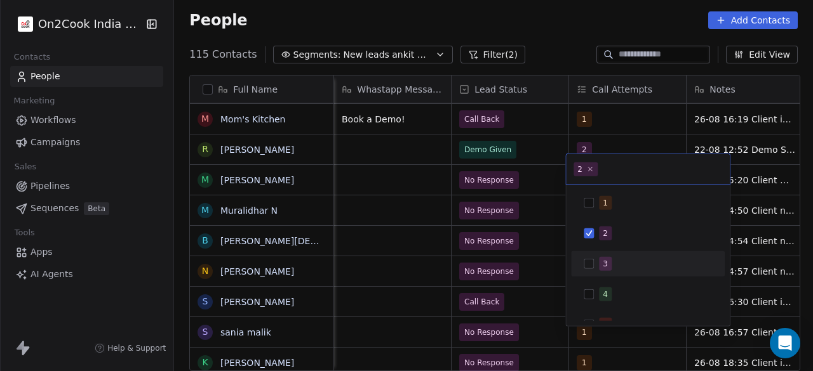
click at [590, 262] on button "Suggestions" at bounding box center [588, 264] width 10 height 10
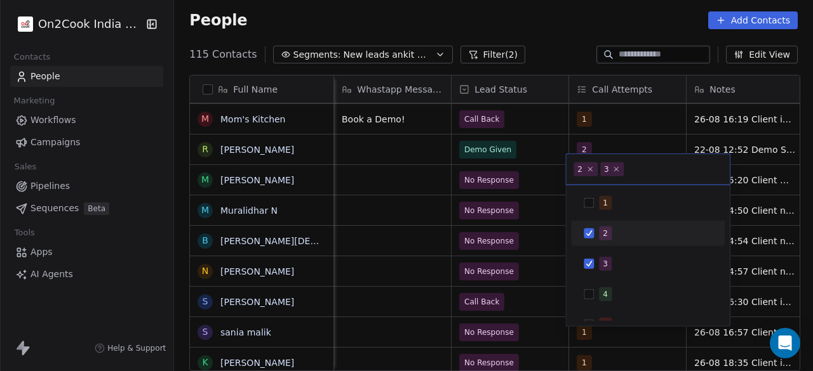
click at [592, 233] on button "Suggestions" at bounding box center [588, 234] width 10 height 10
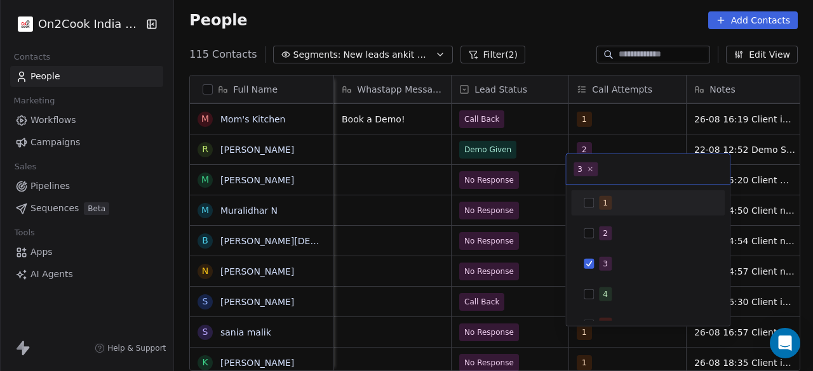
click at [551, 174] on html "On2Cook India Pvt. Ltd. Contacts People Marketing Workflows Campaigns Sales Pip…" at bounding box center [406, 185] width 813 height 371
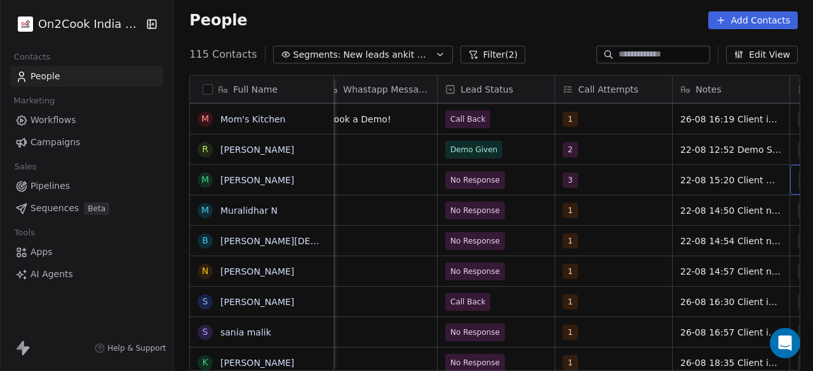
scroll to position [10, 953]
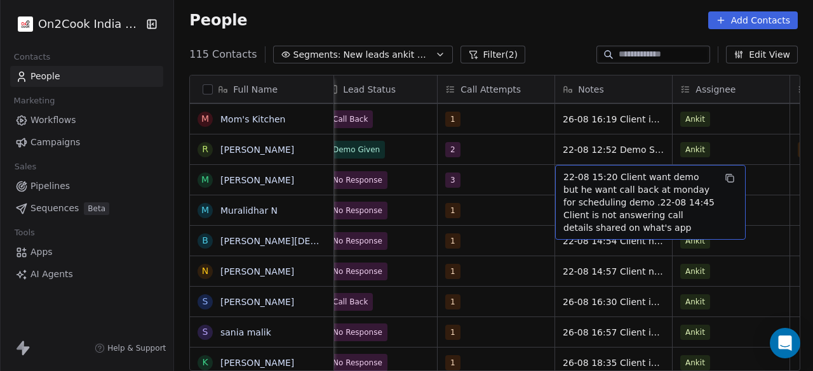
click at [563, 171] on span "22-08 15:20 Client want demo but he want call back at monday for scheduling dem…" at bounding box center [638, 202] width 151 height 63
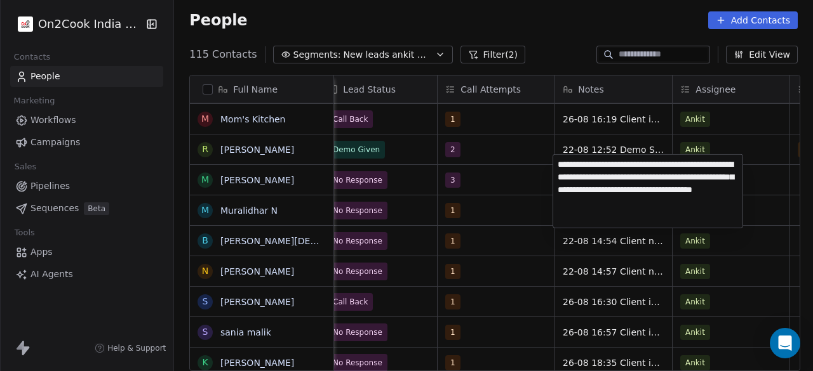
click at [559, 164] on textarea "**********" at bounding box center [647, 191] width 189 height 73
type textarea "**********"
click at [486, 173] on html "On2Cook India Pvt. Ltd. Contacts People Marketing Workflows Campaigns Sales Pip…" at bounding box center [406, 185] width 813 height 371
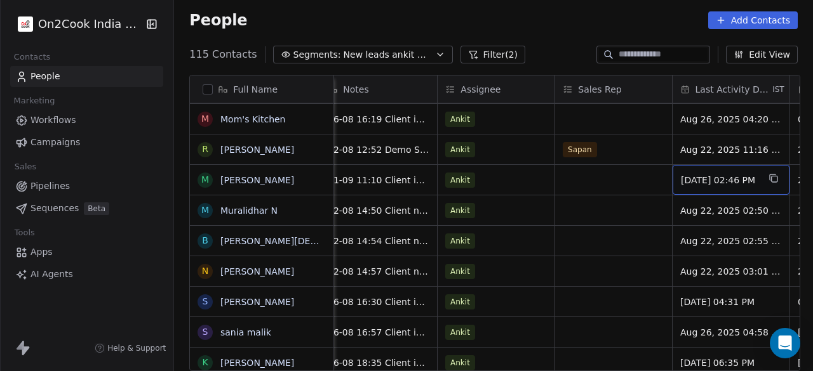
scroll to position [10, 1306]
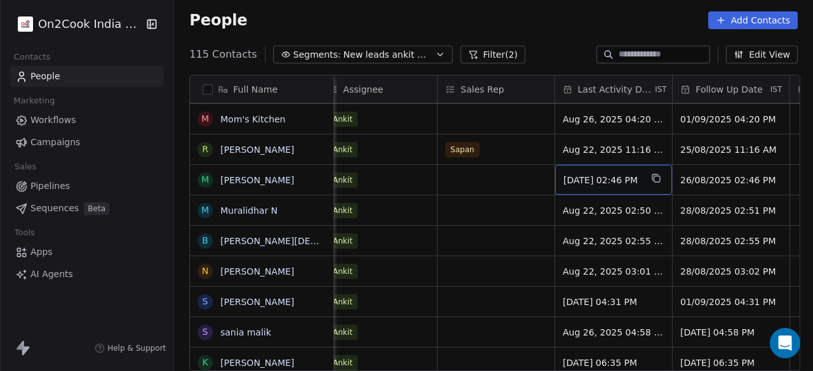
click at [584, 165] on div "[DATE] 02:46 PM" at bounding box center [613, 180] width 117 height 30
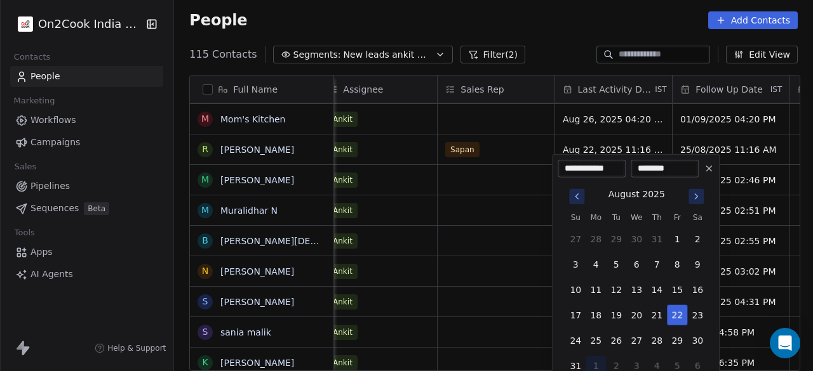
click at [694, 195] on icon "Go to next month" at bounding box center [696, 197] width 10 height 10
click at [598, 234] on button "1" at bounding box center [595, 239] width 20 height 20
type input "**********"
click at [527, 194] on html "On2Cook India Pvt. Ltd. Contacts People Marketing Workflows Campaigns Sales Pip…" at bounding box center [406, 185] width 813 height 371
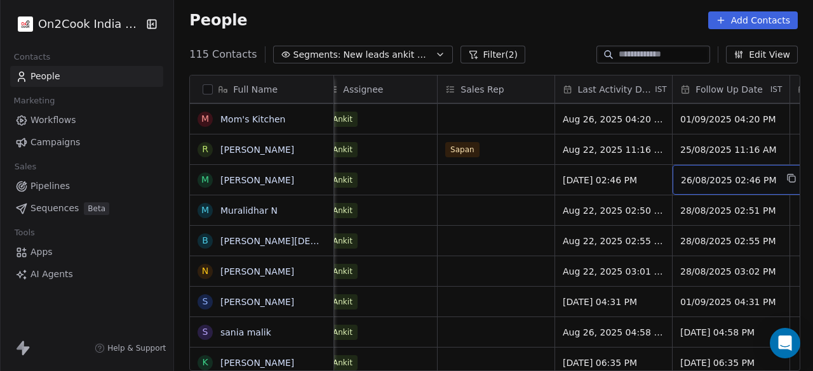
click at [703, 174] on span "26/08/2025 02:46 PM" at bounding box center [727, 180] width 95 height 13
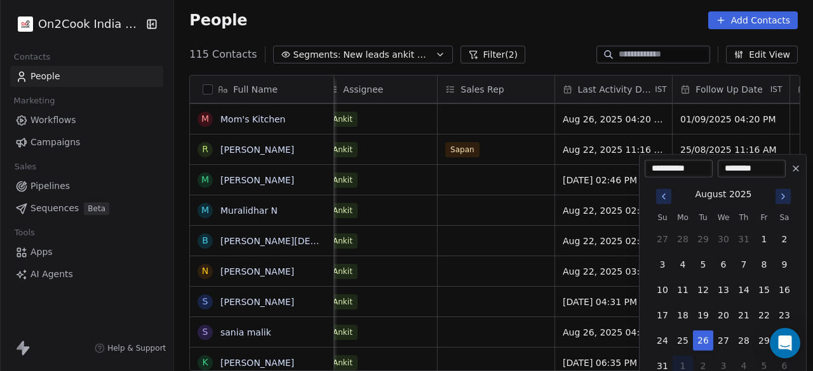
click at [785, 198] on icon "Go to next month" at bounding box center [783, 197] width 10 height 10
click at [684, 262] on button "8" at bounding box center [682, 265] width 20 height 20
type input "**********"
click at [496, 180] on html "On2Cook India Pvt. Ltd. Contacts People Marketing Workflows Campaigns Sales Pip…" at bounding box center [406, 185] width 813 height 371
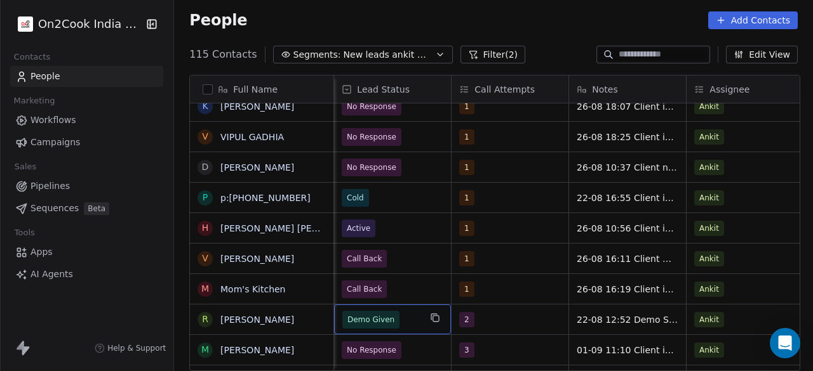
scroll to position [10, 822]
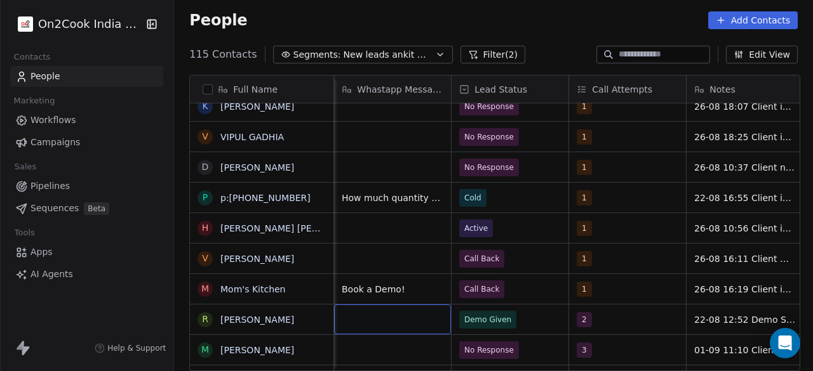
click at [467, 50] on button "Filter (2)" at bounding box center [492, 55] width 65 height 18
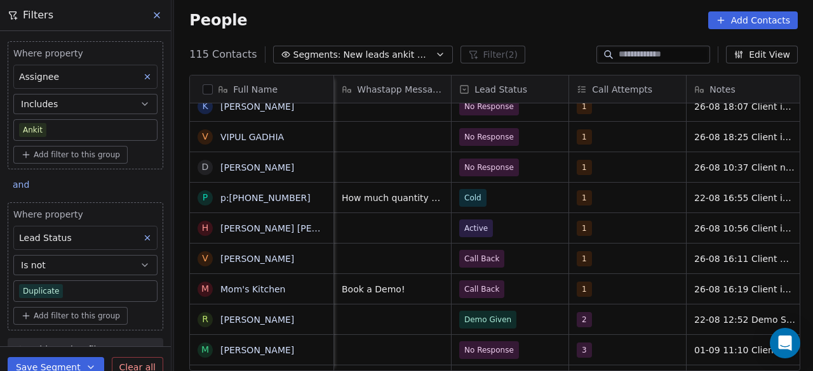
click at [114, 260] on button "Is not" at bounding box center [85, 265] width 144 height 20
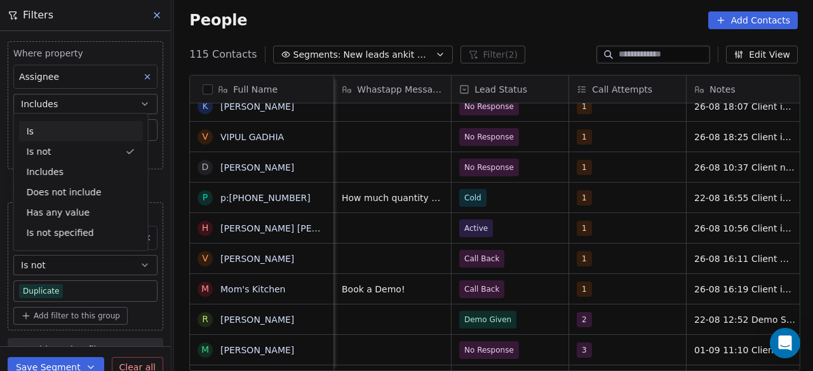
click at [81, 129] on div "Is" at bounding box center [81, 131] width 124 height 20
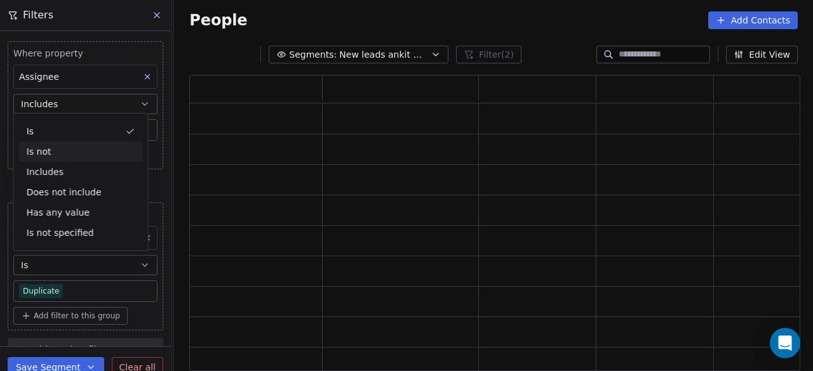
scroll to position [286, 601]
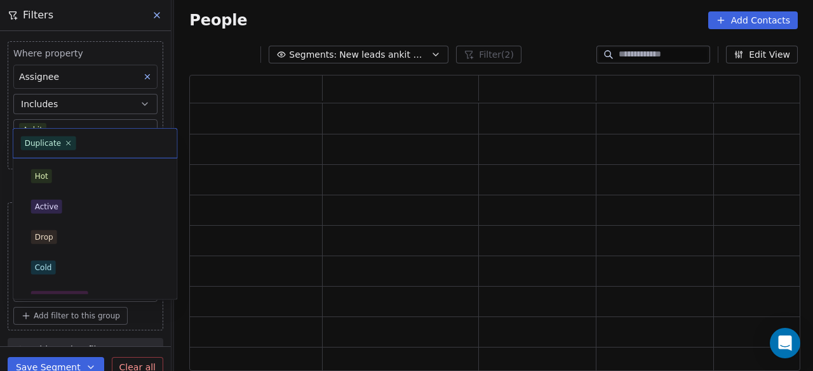
click at [114, 288] on body "On2Cook India Pvt. Ltd. Contacts People Marketing Workflows Campaigns Sales Pip…" at bounding box center [406, 185] width 813 height 371
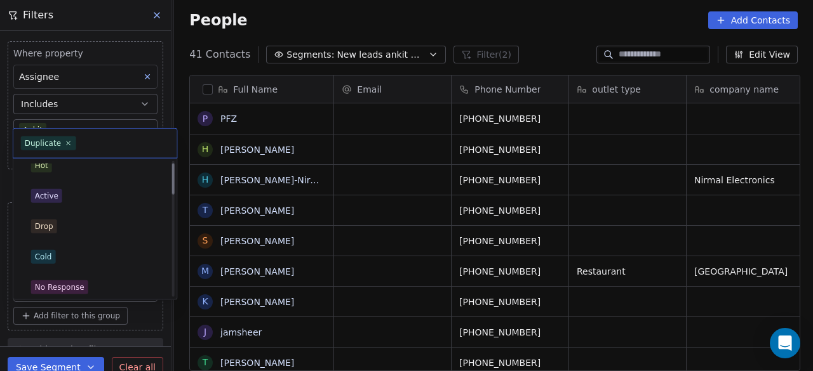
scroll to position [0, 0]
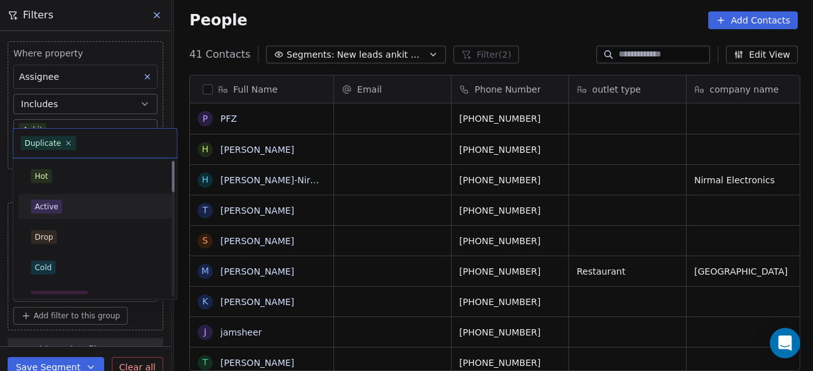
click at [62, 202] on div "Active" at bounding box center [95, 207] width 128 height 14
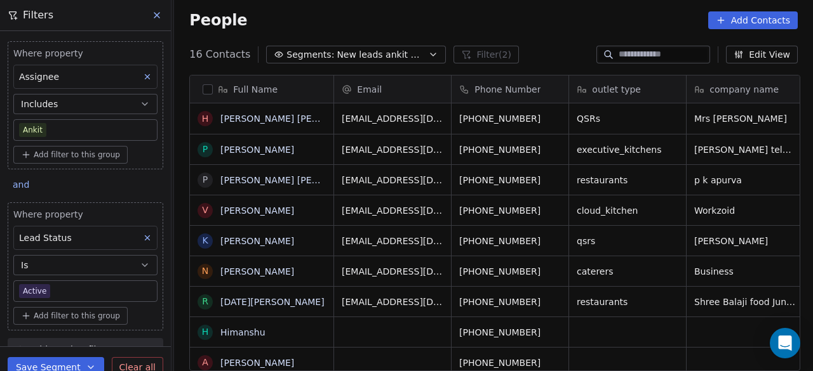
scroll to position [10, 10]
click at [554, 35] on div "People Add Contacts" at bounding box center [493, 20] width 639 height 48
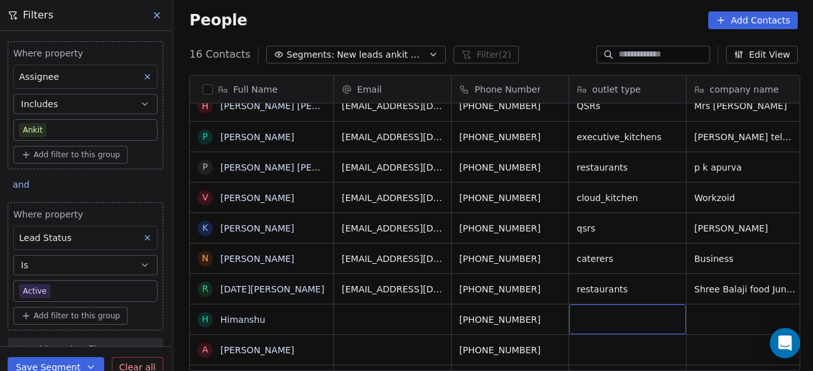
click at [46, 365] on button "Save Segment" at bounding box center [56, 367] width 96 height 20
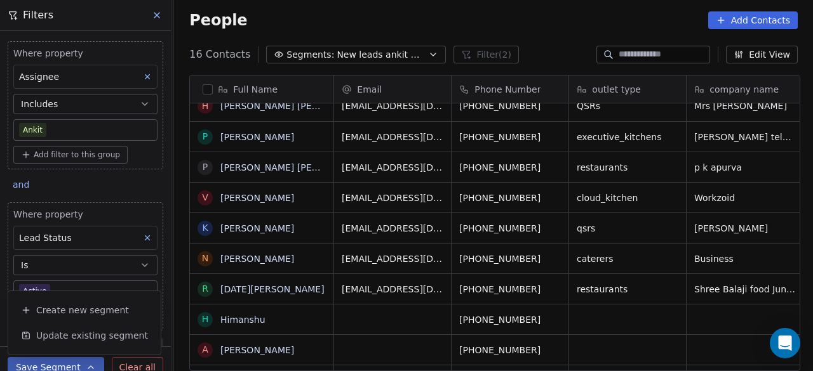
click at [566, 50] on div "16 Contacts Segments: New leads ankit whats app Filter (2) Edit View" at bounding box center [493, 54] width 639 height 20
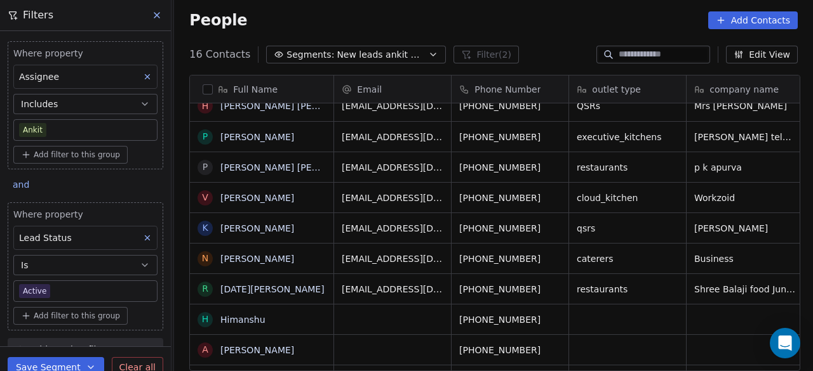
click at [52, 365] on button "Save Segment" at bounding box center [56, 367] width 96 height 20
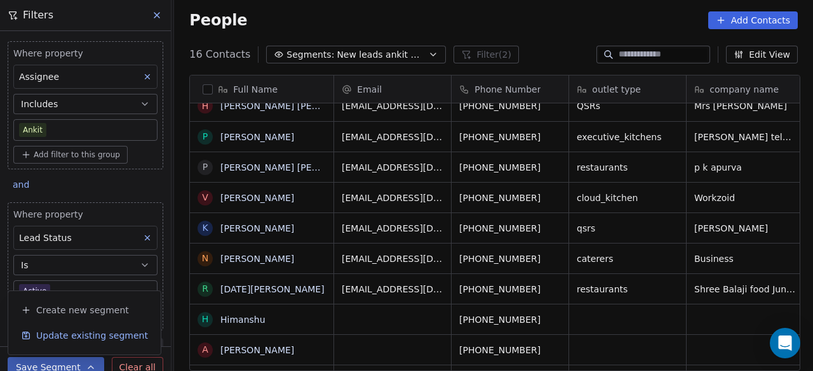
click at [74, 338] on span "Update existing segment" at bounding box center [92, 335] width 112 height 13
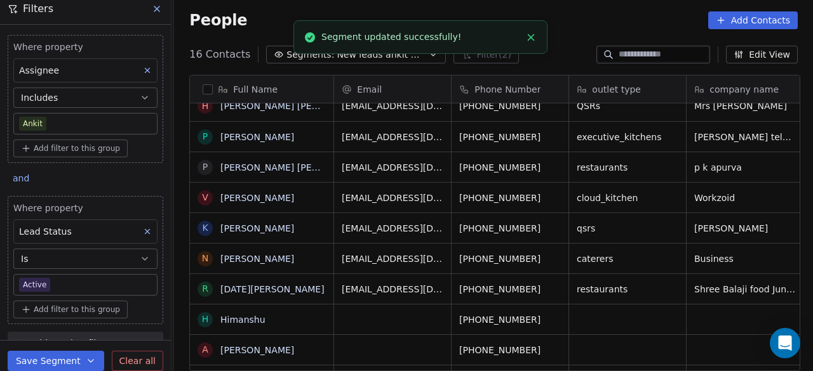
click at [536, 39] on icon "Close toast" at bounding box center [530, 37] width 11 height 11
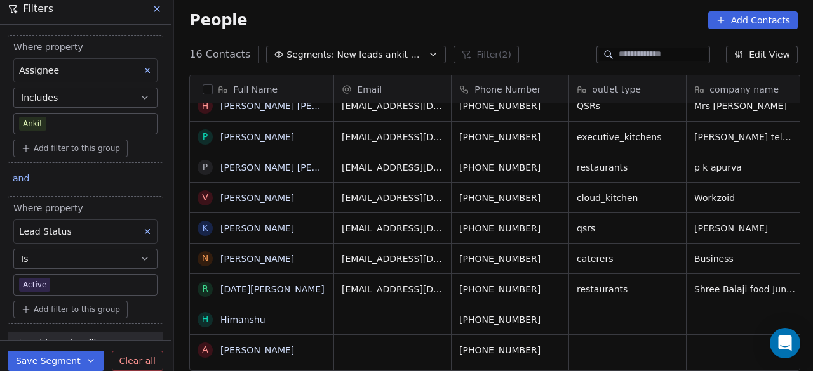
click at [537, 51] on div "16 Contacts Segments: New leads ankit whats app Filter (2) Edit View" at bounding box center [493, 54] width 639 height 20
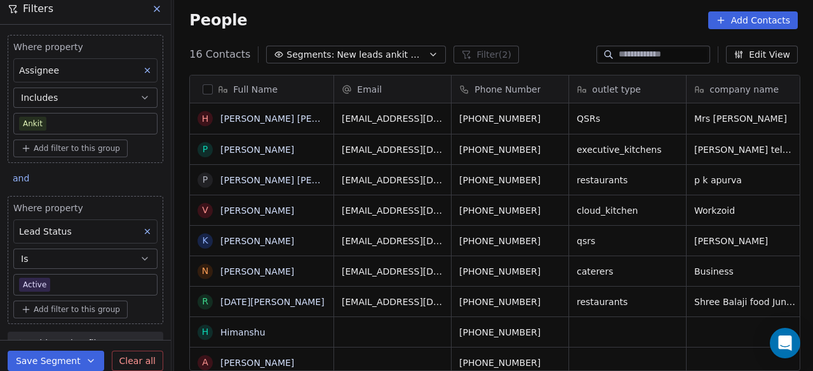
click at [538, 124] on div "[PHONE_NUMBER]" at bounding box center [509, 118] width 117 height 30
click at [540, 124] on div "[PHONE_NUMBER]" at bounding box center [509, 118] width 117 height 30
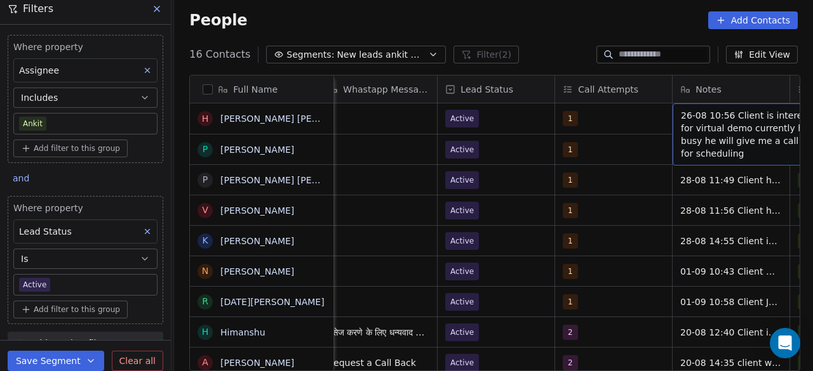
scroll to position [0, 953]
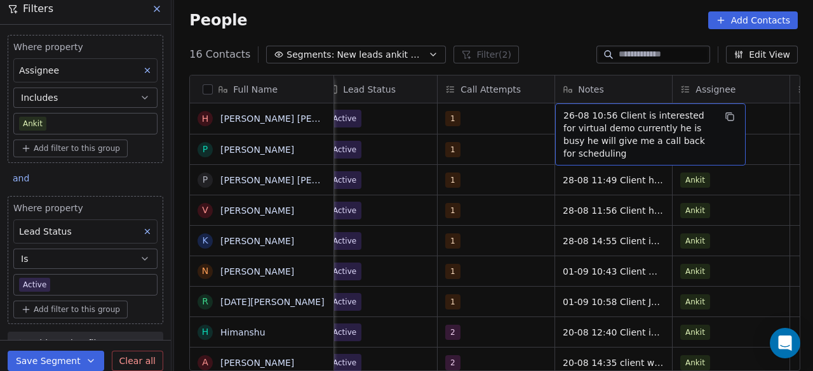
click at [563, 114] on span "26-08 10:56 Client is interested for virtual demo currently he is busy he will …" at bounding box center [638, 134] width 151 height 51
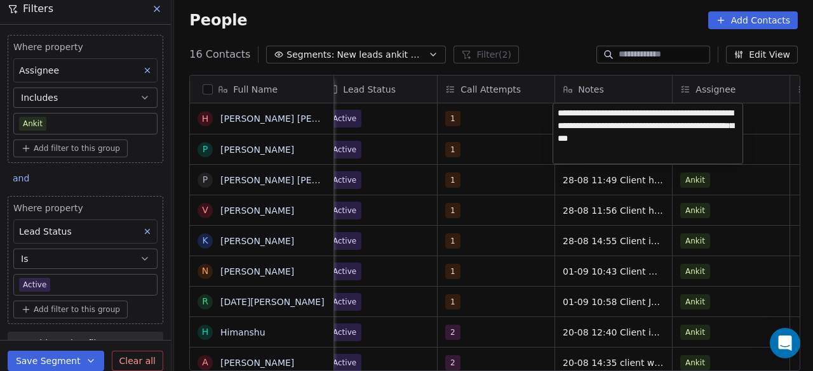
click at [557, 109] on textarea "**********" at bounding box center [647, 133] width 189 height 60
type textarea "**********"
click at [530, 112] on html "On2Cook India Pvt. Ltd. Contacts People Marketing Workflows Campaigns Sales Pip…" at bounding box center [406, 185] width 813 height 371
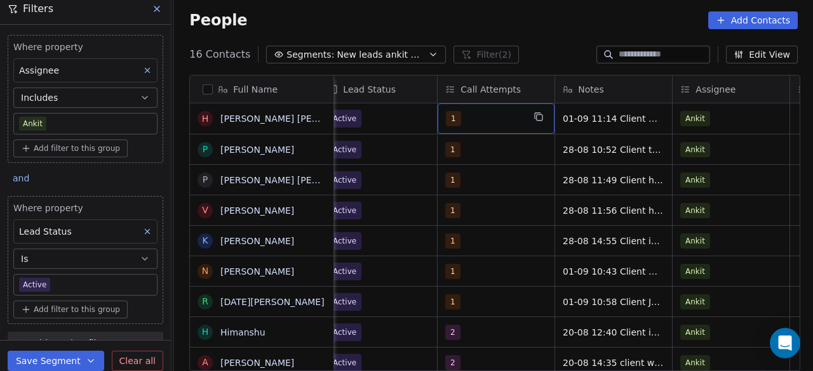
click at [477, 117] on div "1" at bounding box center [484, 118] width 77 height 15
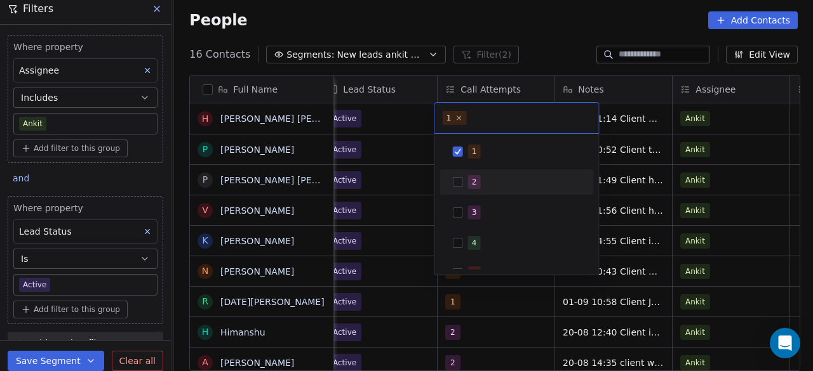
click at [473, 182] on div "2" at bounding box center [474, 181] width 5 height 11
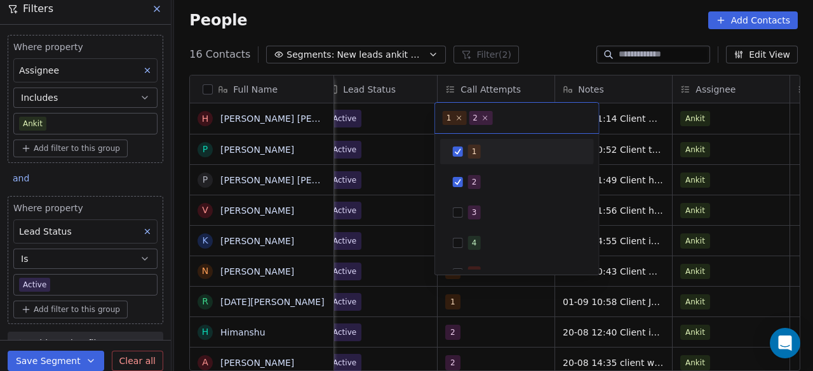
click at [470, 149] on span "1" at bounding box center [474, 152] width 13 height 14
click at [400, 111] on html "On2Cook India Pvt. Ltd. Contacts People Marketing Workflows Campaigns Sales Pip…" at bounding box center [406, 185] width 813 height 371
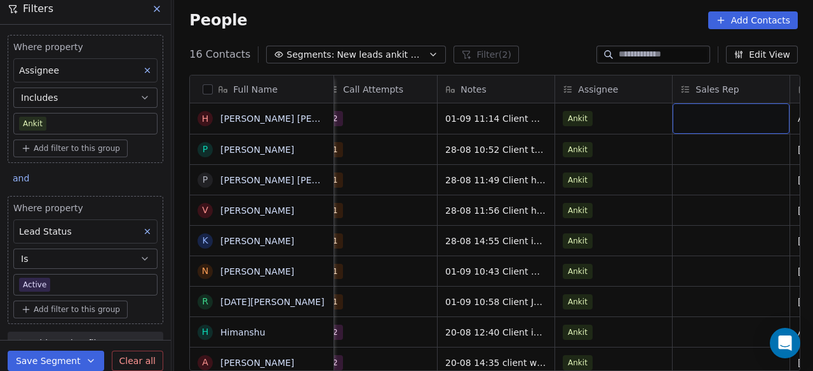
scroll to position [0, 1188]
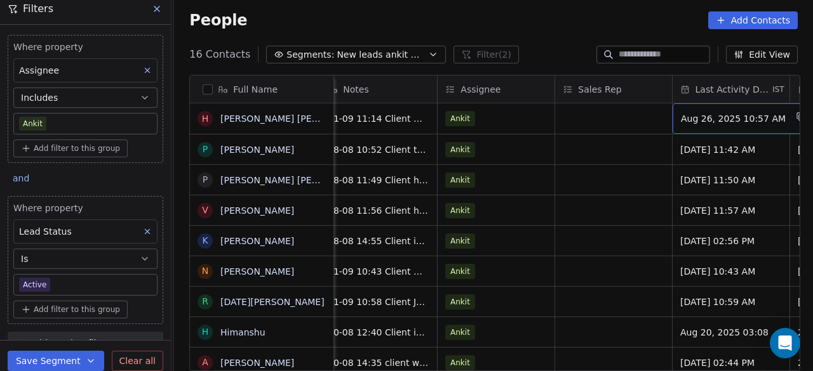
click at [692, 124] on span "Aug 26, 2025 10:57 AM" at bounding box center [732, 118] width 105 height 13
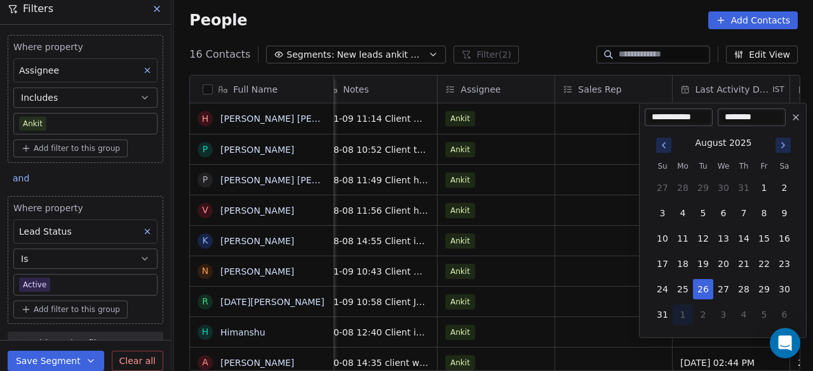
click at [781, 145] on icon "Go to next month" at bounding box center [783, 145] width 10 height 10
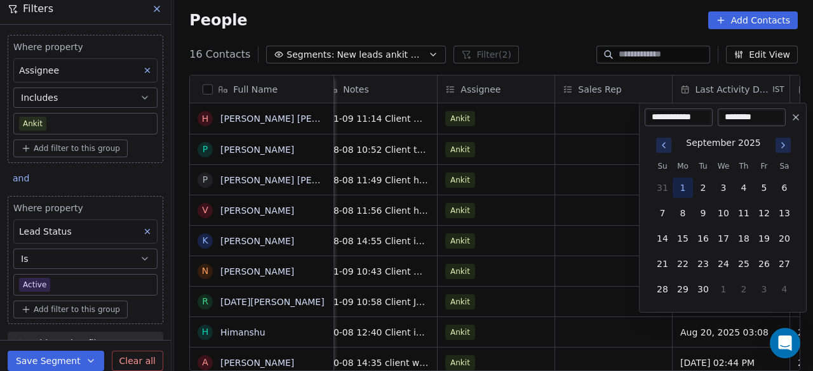
click at [680, 182] on button "1" at bounding box center [682, 188] width 20 height 20
type input "**********"
click at [577, 119] on html "On2Cook India Pvt. Ltd. Contacts People Marketing Workflows Campaigns Sales Pip…" at bounding box center [406, 185] width 813 height 371
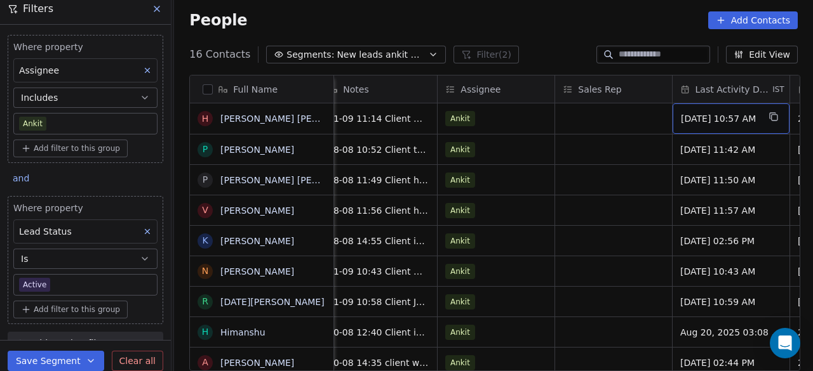
scroll to position [0, 1306]
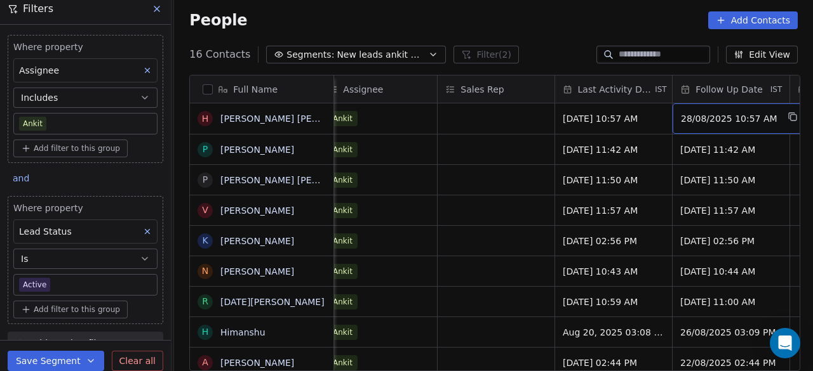
click at [699, 113] on span "28/08/2025 10:57 AM" at bounding box center [728, 118] width 96 height 13
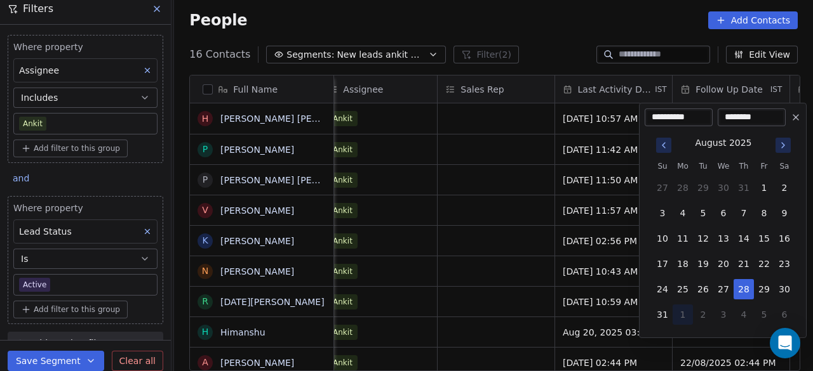
click at [781, 143] on icon "Go to next month" at bounding box center [783, 145] width 10 height 10
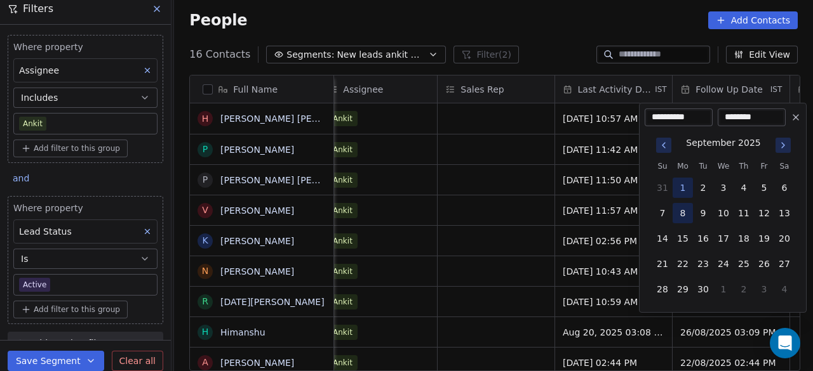
click at [687, 208] on button "8" at bounding box center [682, 213] width 20 height 20
type input "**********"
click at [530, 116] on html "On2Cook India Pvt. Ltd. Contacts People Marketing Workflows Campaigns Sales Pip…" at bounding box center [406, 185] width 813 height 371
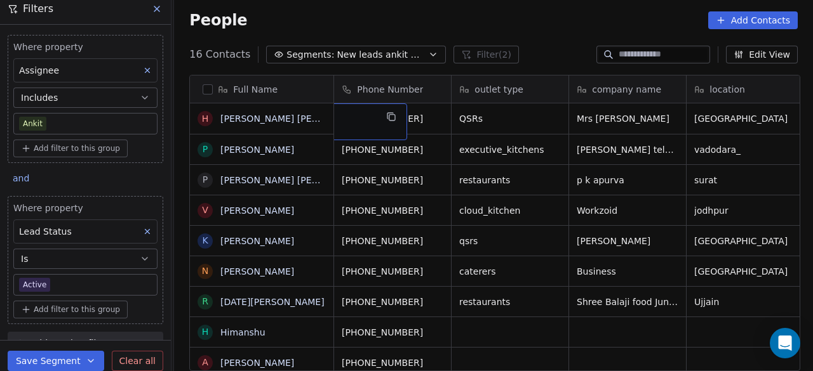
scroll to position [0, 0]
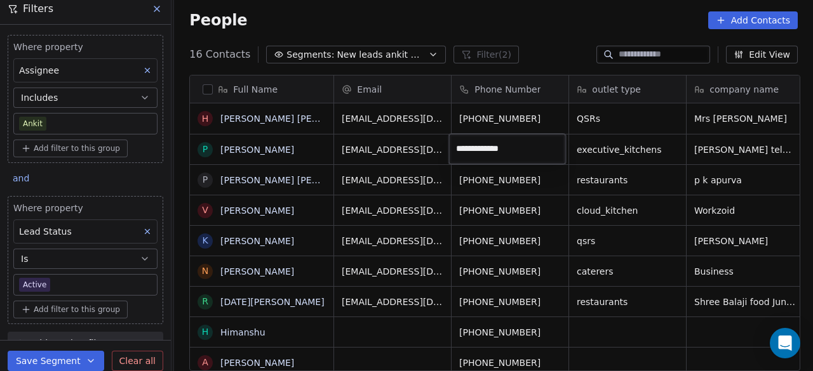
click at [588, 156] on html "On2Cook India Pvt. Ltd. Contacts People Marketing Workflows Campaigns Sales Pip…" at bounding box center [406, 185] width 813 height 371
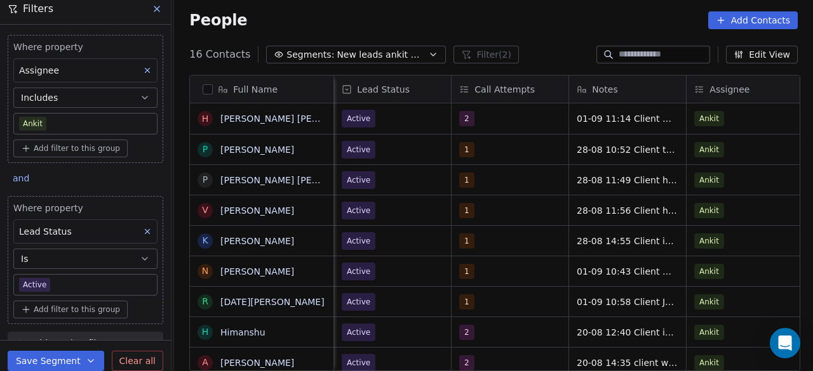
scroll to position [0, 822]
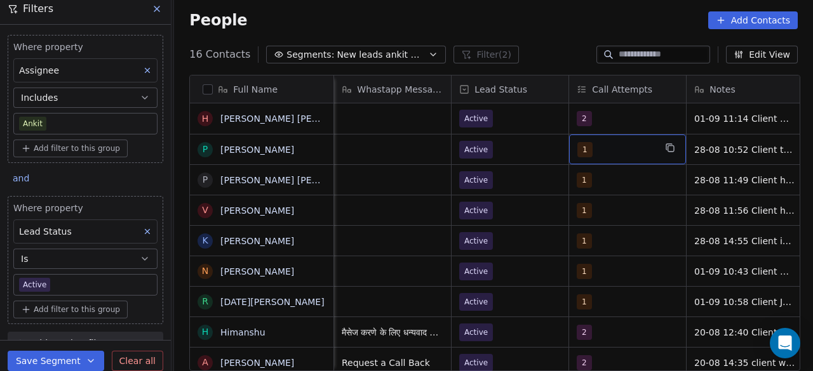
click at [597, 161] on div "1" at bounding box center [627, 150] width 117 height 30
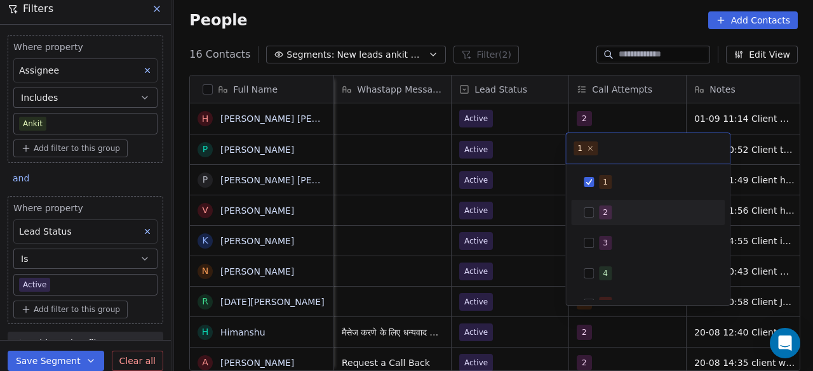
click at [589, 216] on button "Suggestions" at bounding box center [588, 213] width 10 height 10
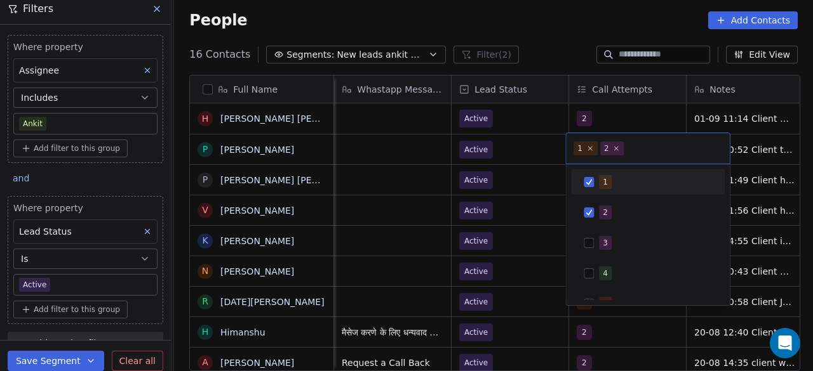
click at [594, 180] on div "1" at bounding box center [647, 182] width 143 height 20
click at [547, 153] on html "On2Cook India Pvt. Ltd. Contacts People Marketing Workflows Campaigns Sales Pip…" at bounding box center [406, 185] width 813 height 371
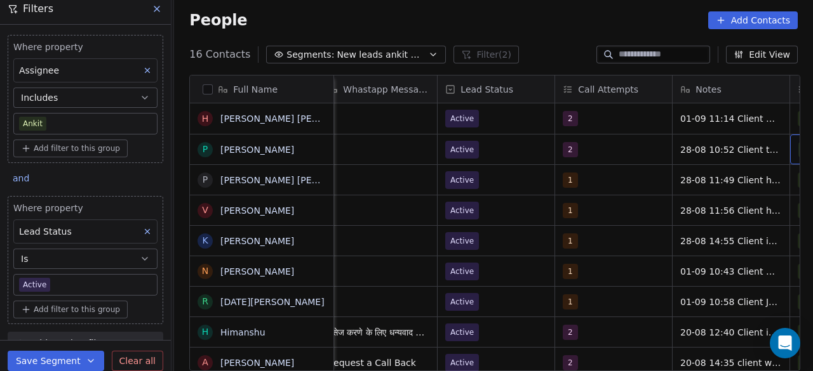
scroll to position [0, 953]
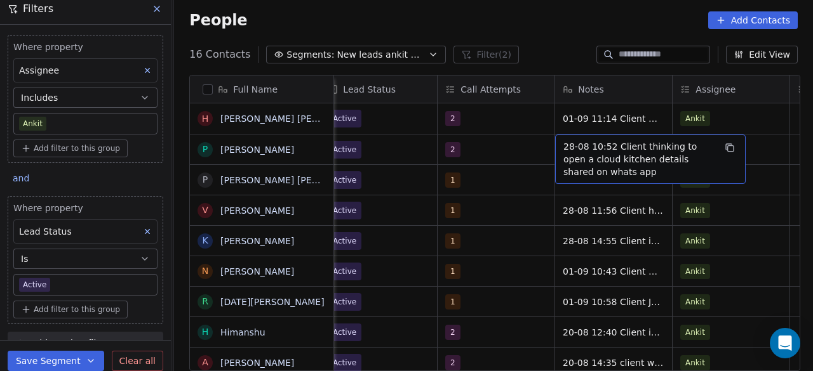
click at [563, 143] on span "28-08 10:52 Client thinking to open a cloud kitchen details shared on whats app" at bounding box center [638, 159] width 151 height 38
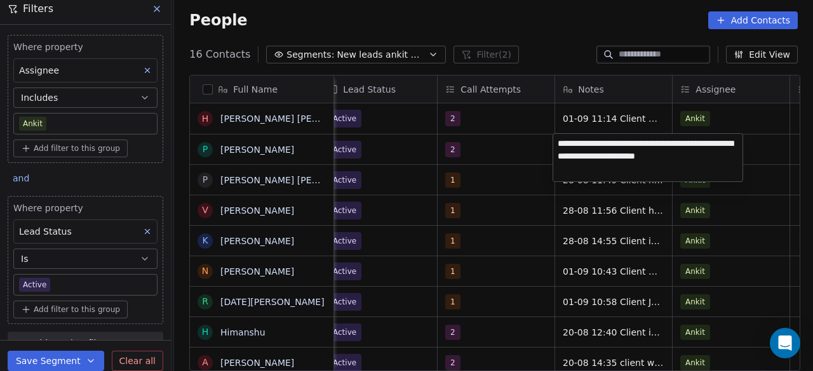
click at [559, 141] on textarea "**********" at bounding box center [647, 158] width 189 height 48
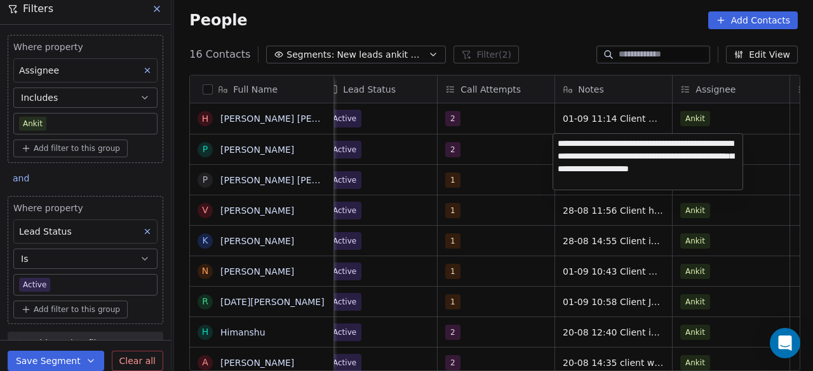
type textarea "**********"
click at [511, 152] on html "On2Cook India Pvt. Ltd. Contacts People Marketing Workflows Campaigns Sales Pip…" at bounding box center [406, 185] width 813 height 371
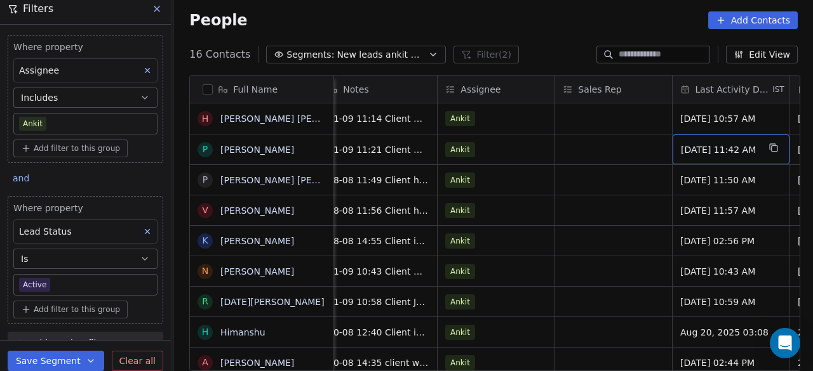
scroll to position [0, 1306]
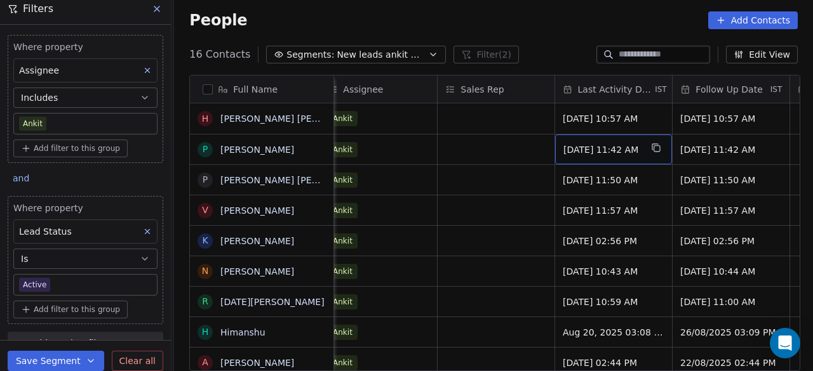
click at [640, 149] on span "[DATE] 11:42 AM" at bounding box center [601, 149] width 77 height 13
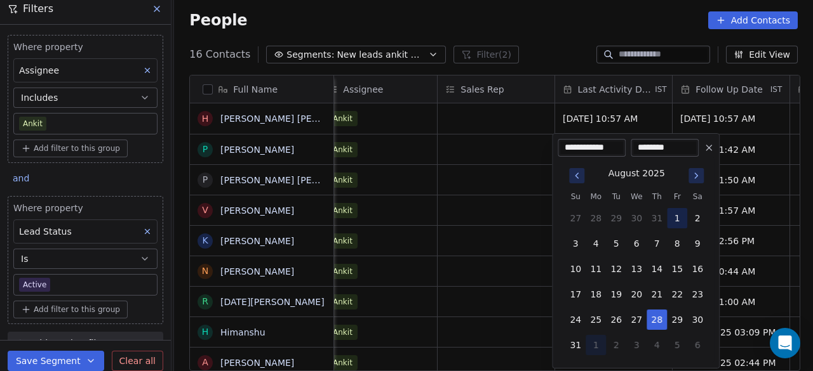
click at [680, 218] on button "1" at bounding box center [677, 218] width 20 height 20
click at [692, 178] on icon "Go to next month" at bounding box center [696, 176] width 10 height 10
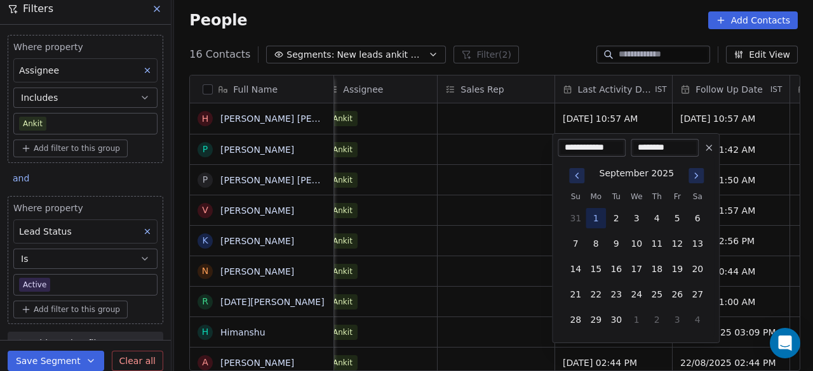
click at [594, 216] on button "1" at bounding box center [595, 218] width 20 height 20
type input "**********"
click at [509, 146] on html "On2Cook India Pvt. Ltd. Contacts People Marketing Workflows Campaigns Sales Pip…" at bounding box center [406, 185] width 813 height 371
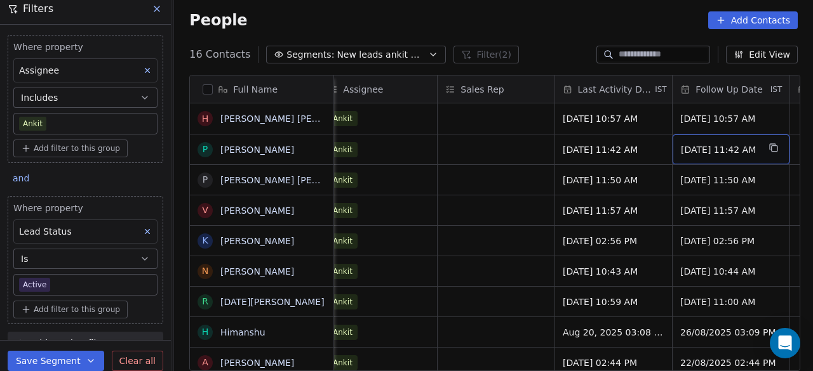
click at [700, 151] on span "[DATE] 11:42 AM" at bounding box center [718, 149] width 77 height 13
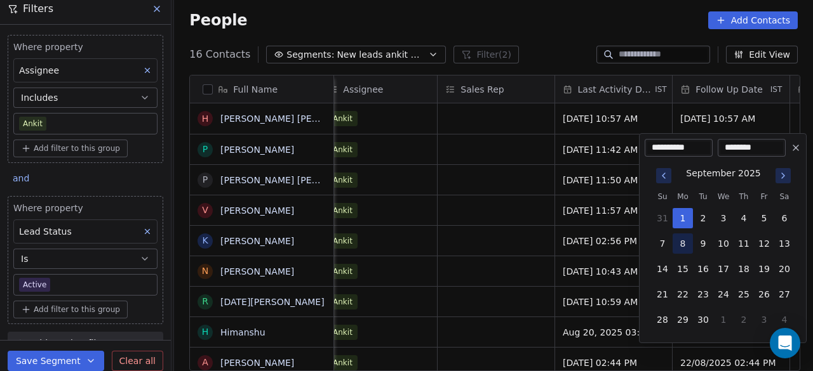
click at [683, 243] on button "8" at bounding box center [682, 244] width 20 height 20
type input "**********"
click at [521, 144] on html "On2Cook India Pvt. Ltd. Contacts People Marketing Workflows Campaigns Sales Pip…" at bounding box center [406, 185] width 813 height 371
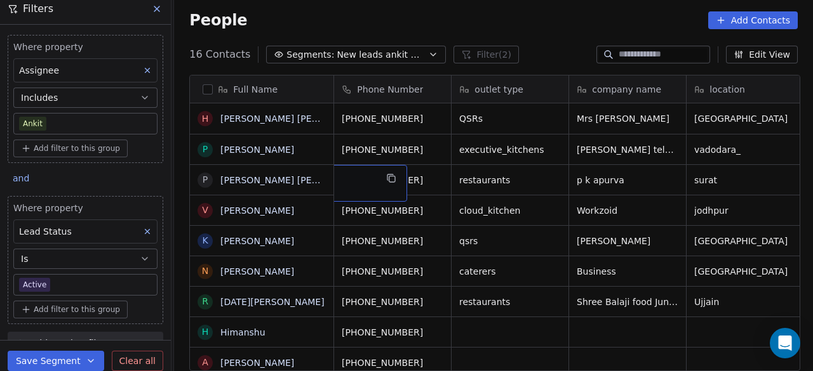
scroll to position [0, 0]
